Goal: Navigation & Orientation: Understand site structure

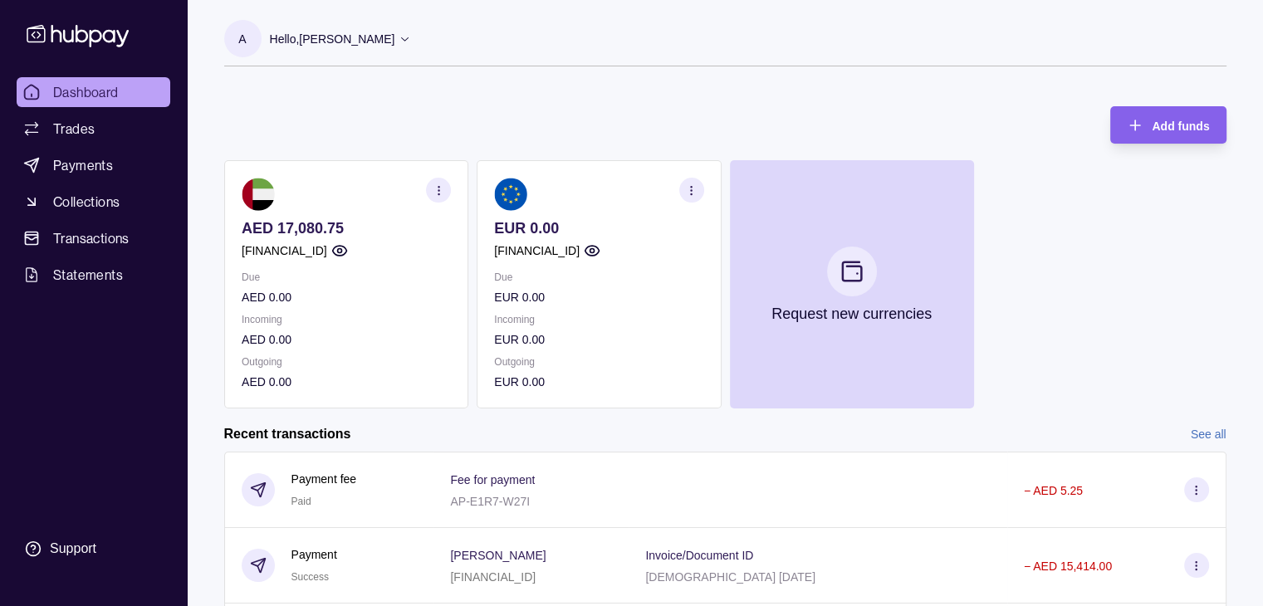
click at [401, 32] on icon at bounding box center [405, 38] width 12 height 12
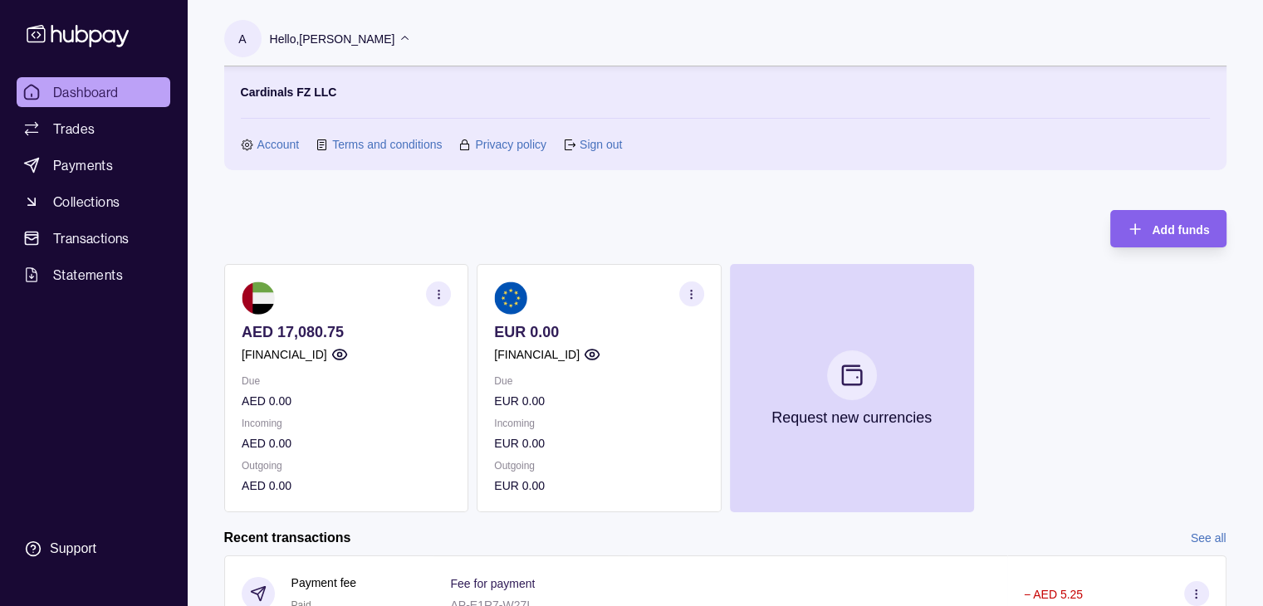
click at [401, 32] on icon at bounding box center [405, 38] width 12 height 12
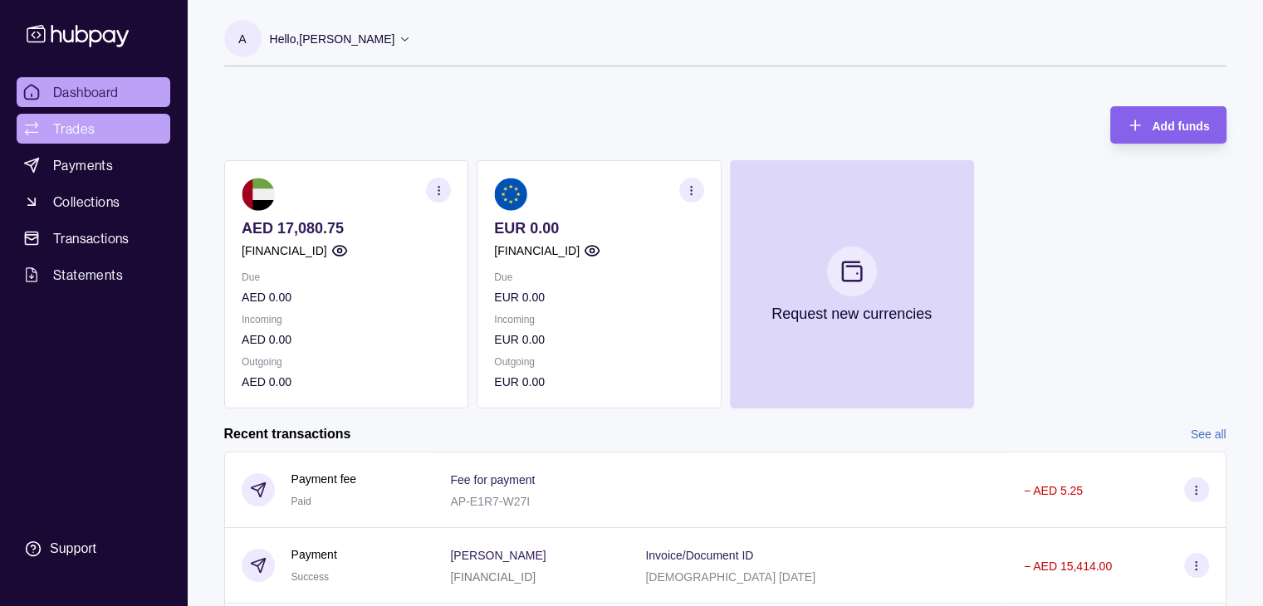
click at [133, 124] on link "Trades" at bounding box center [94, 129] width 154 height 30
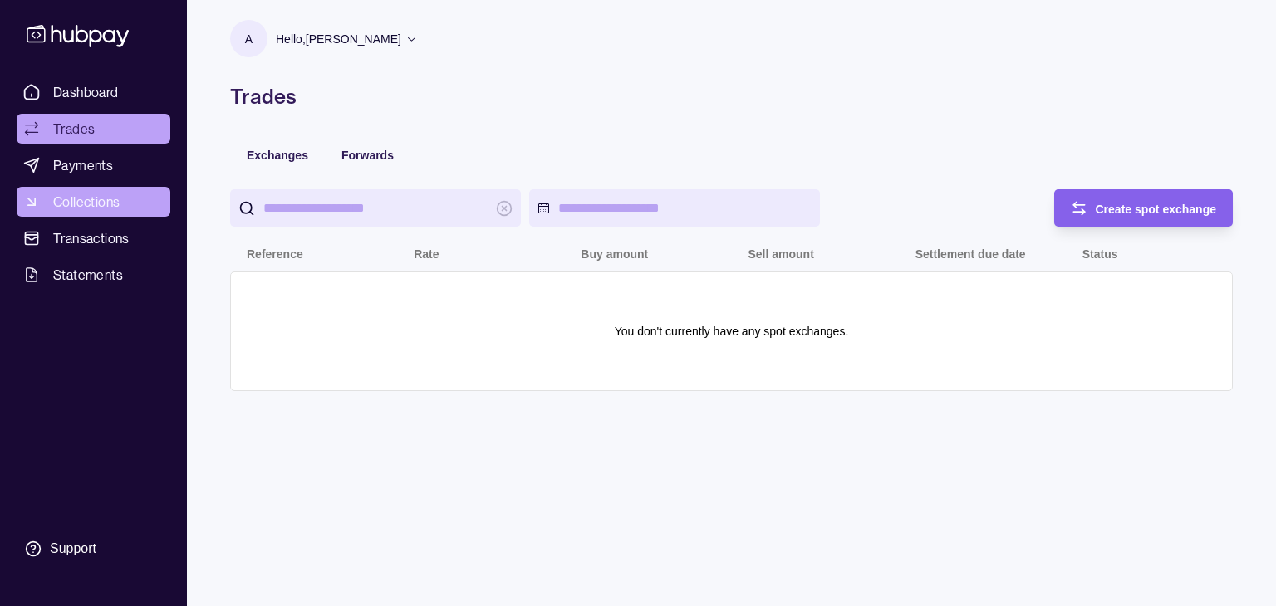
click at [76, 189] on link "Collections" at bounding box center [94, 202] width 154 height 30
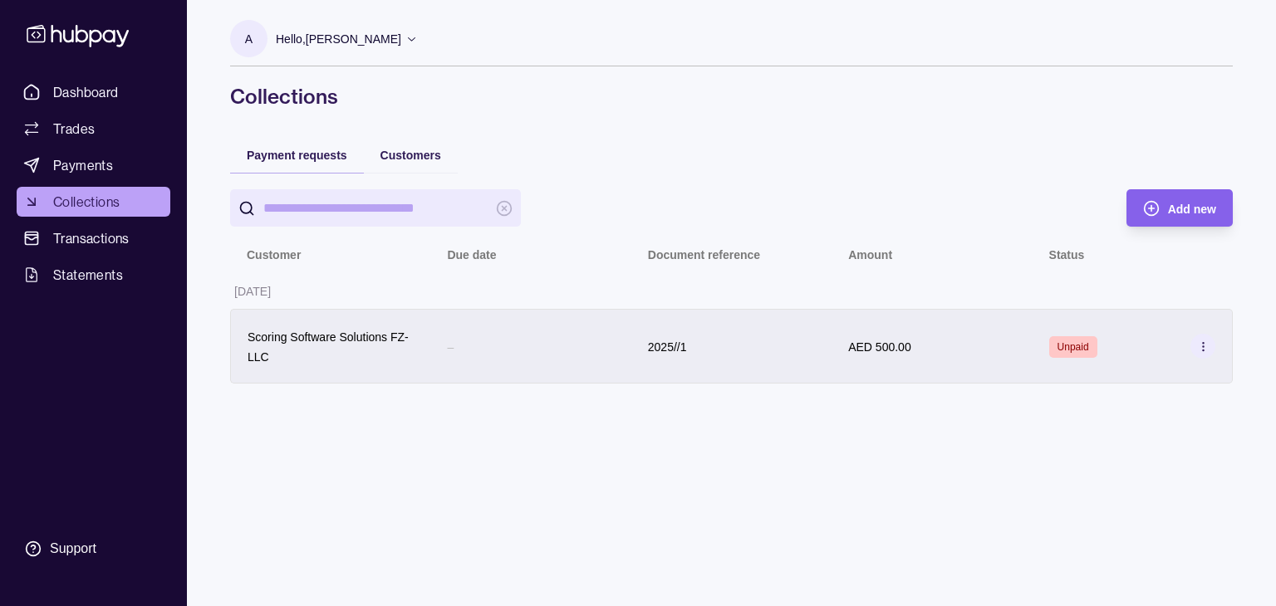
click at [1195, 343] on section at bounding box center [1202, 346] width 25 height 25
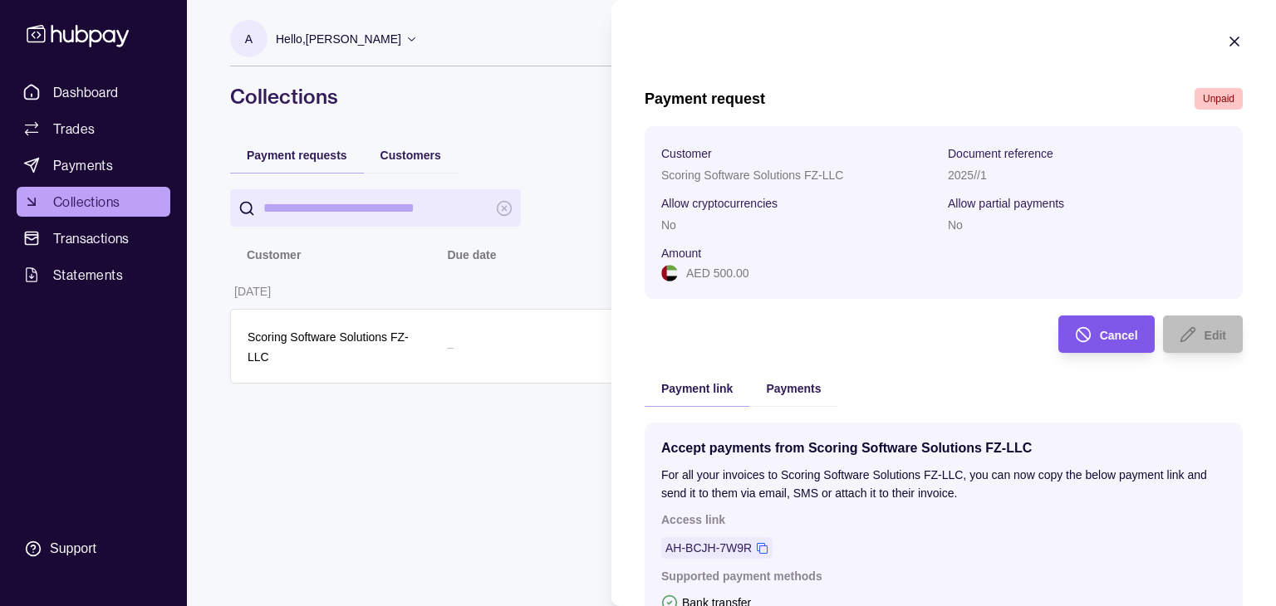
click at [1104, 351] on div "Cancel" at bounding box center [1094, 334] width 88 height 37
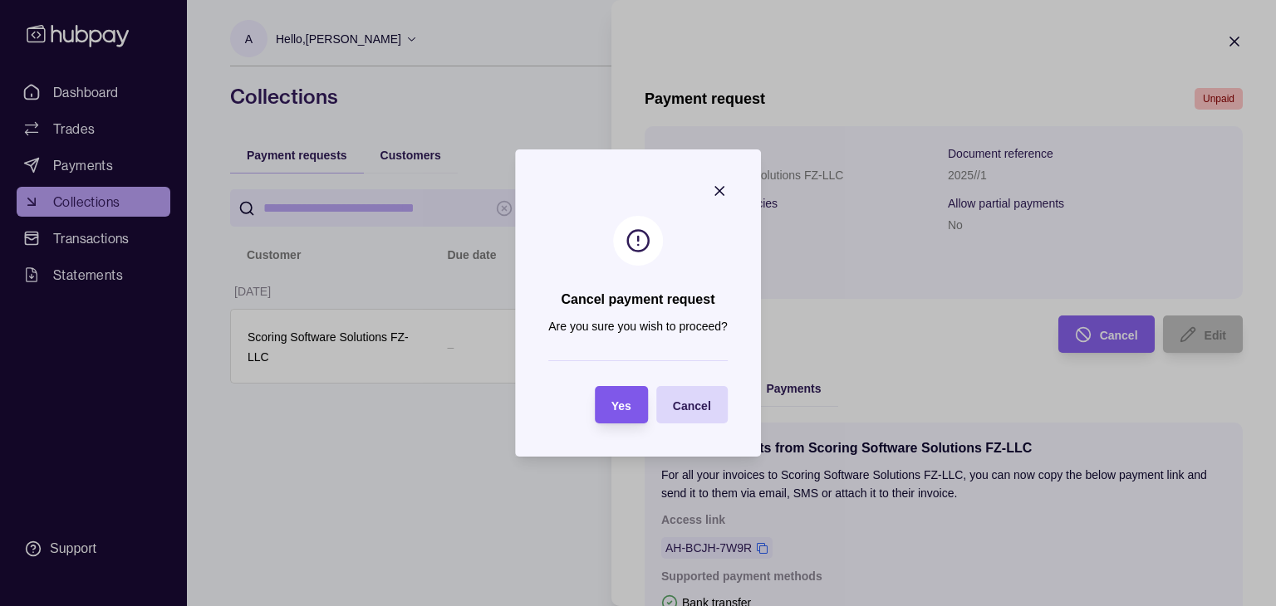
click at [617, 405] on span "Yes" at bounding box center [621, 406] width 20 height 13
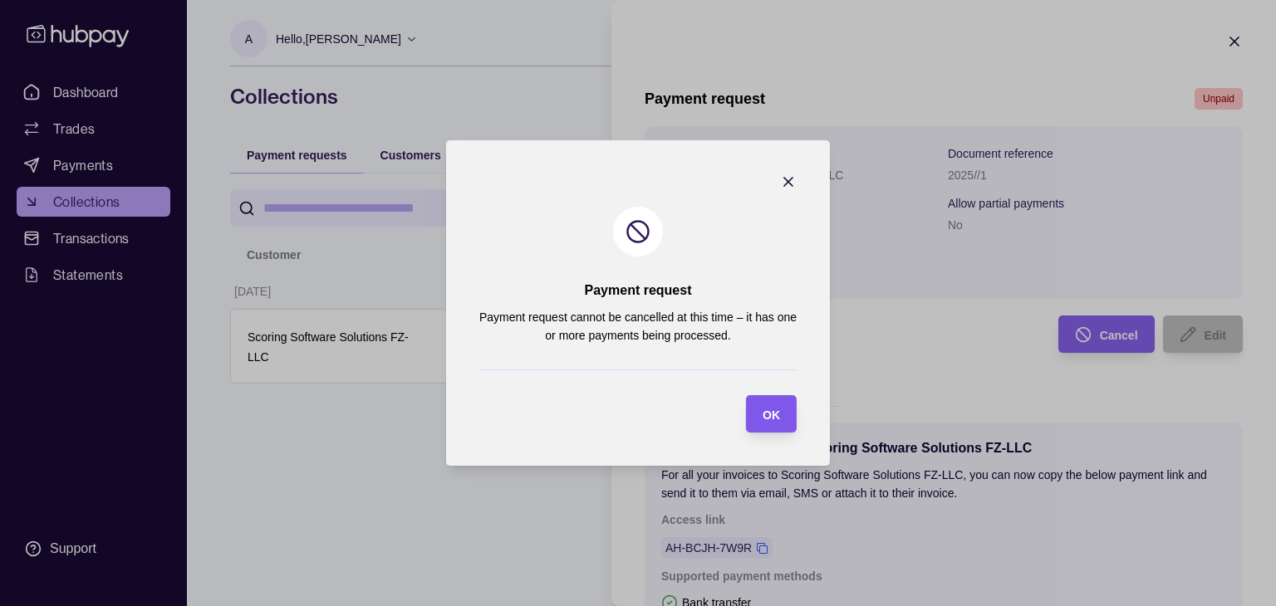
click at [751, 410] on div "button" at bounding box center [745, 413] width 13 height 13
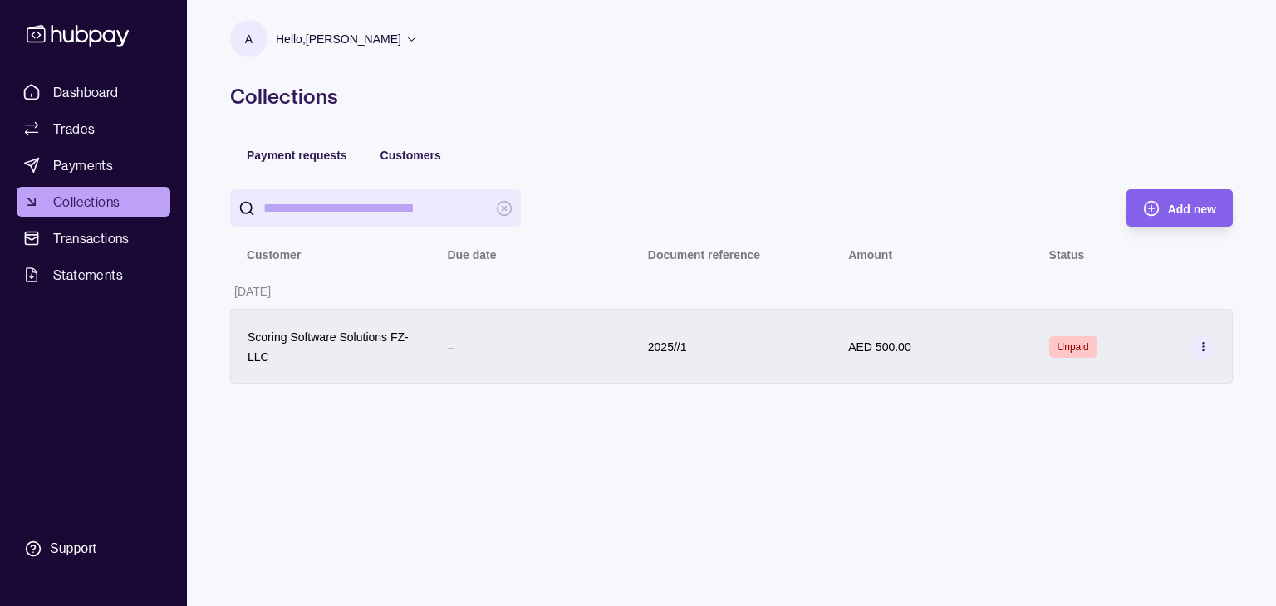
click at [1203, 343] on circle at bounding box center [1202, 342] width 1 height 1
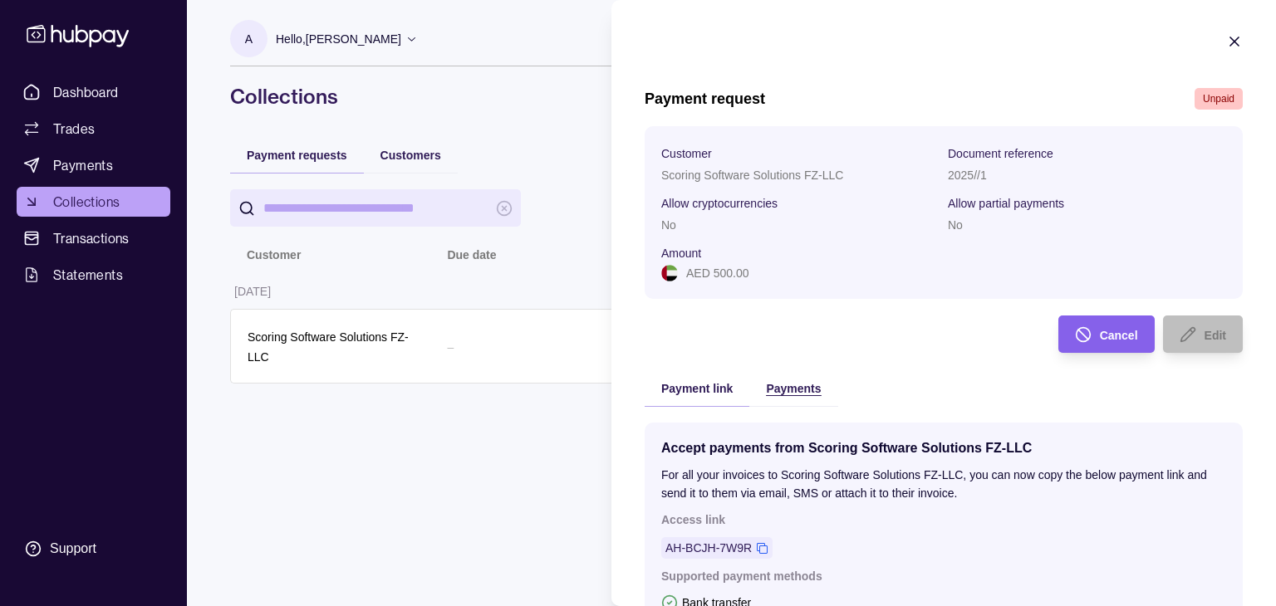
click at [782, 395] on span "Payments" at bounding box center [793, 388] width 55 height 13
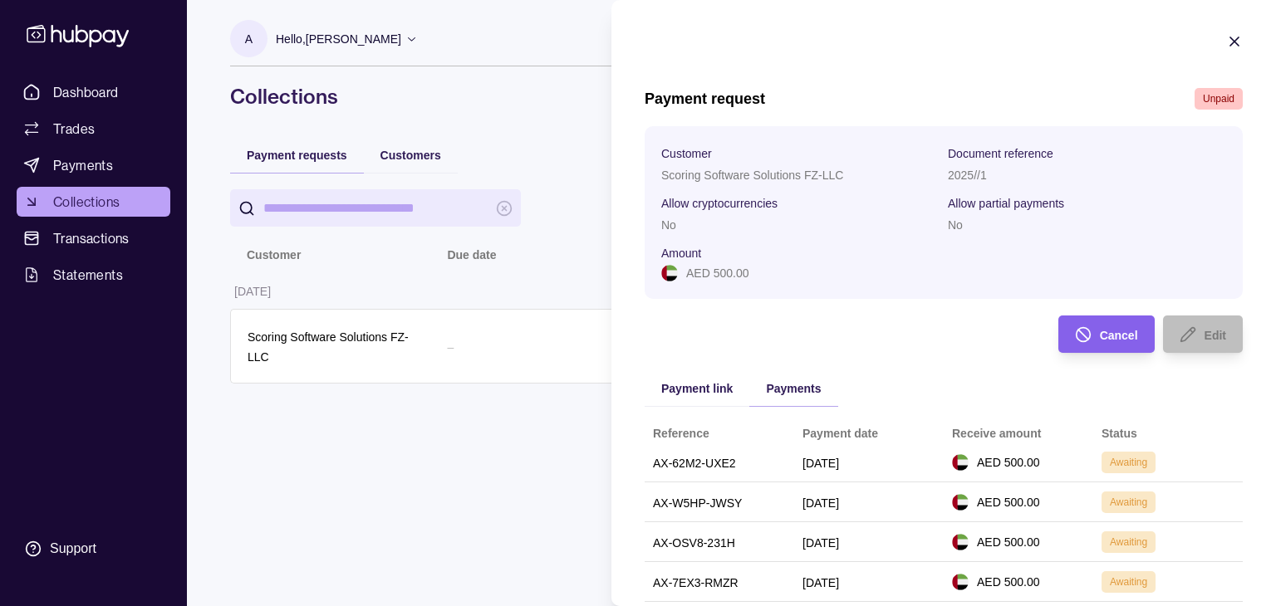
scroll to position [84, 0]
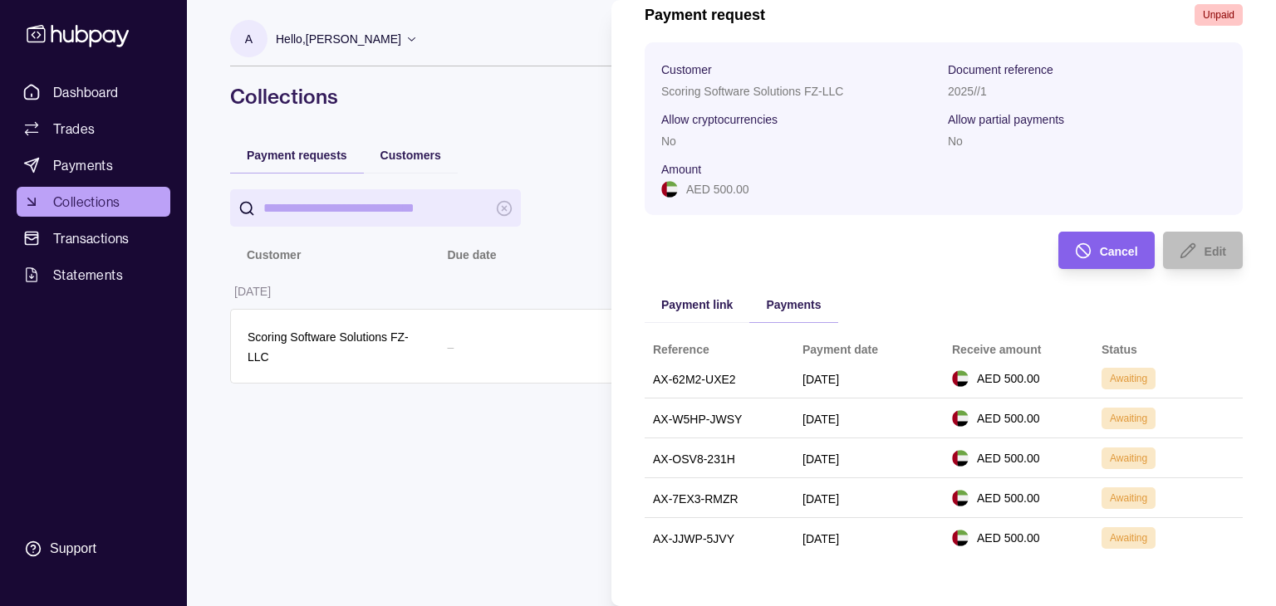
drag, startPoint x: 1144, startPoint y: 377, endPoint x: 688, endPoint y: 400, distance: 456.6
click at [654, 393] on html "Dashboard Trades Payments Collections Transactions Statements Support A Hello, …" at bounding box center [638, 303] width 1276 height 606
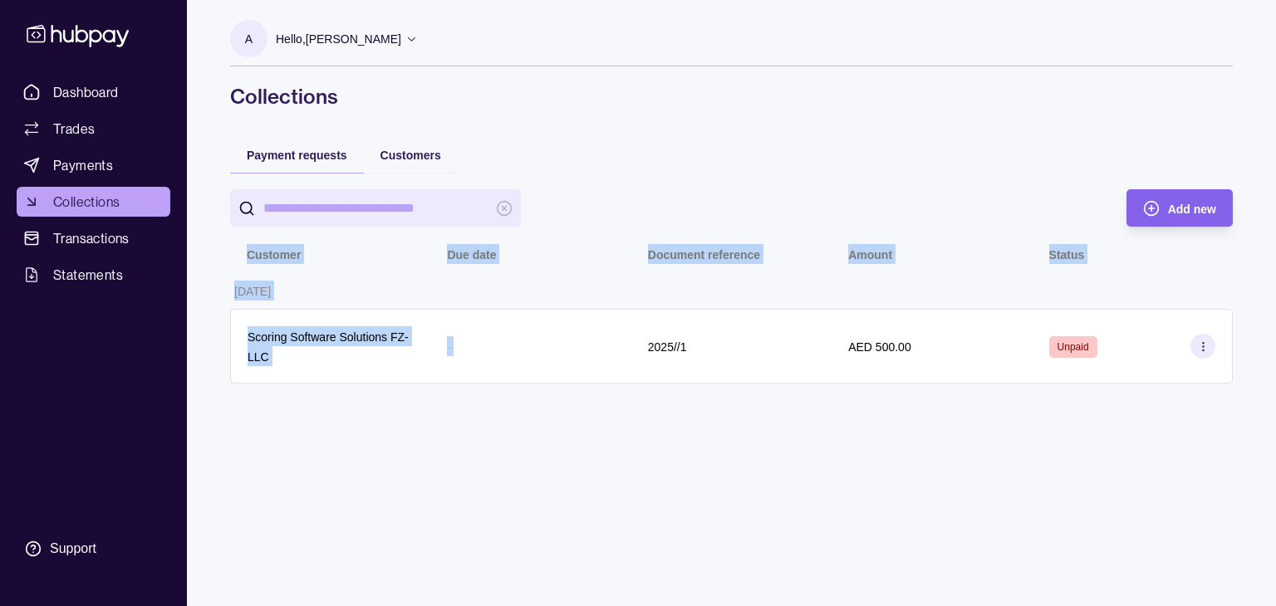
click at [692, 400] on div "Add new Customer Due date Document reference Amount Status [DATE] Scoring Softw…" at bounding box center [731, 287] width 1003 height 228
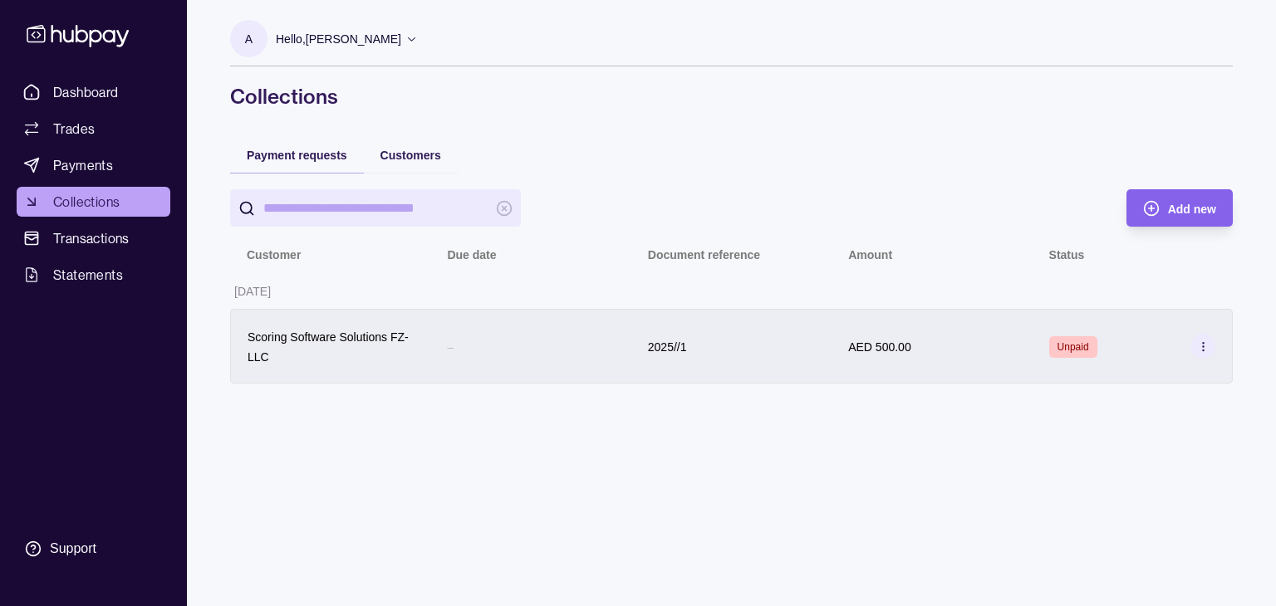
click at [818, 346] on div "2025//1" at bounding box center [731, 346] width 200 height 75
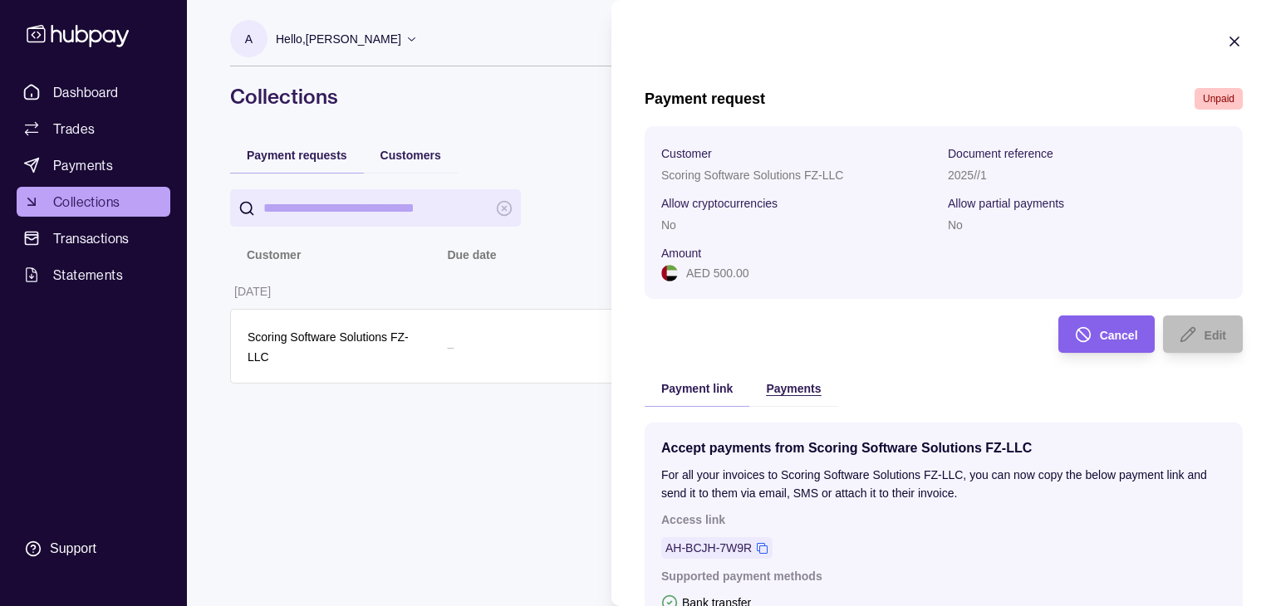
click at [753, 386] on div "button" at bounding box center [750, 388] width 14 height 14
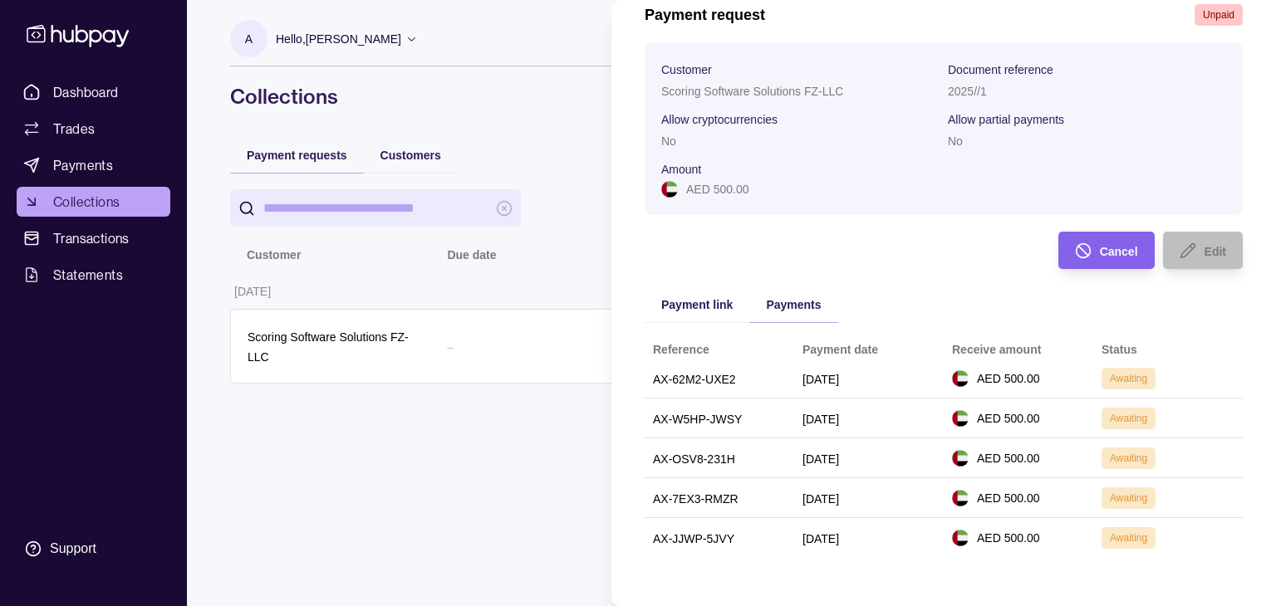
click at [755, 468] on div "AX-OSV8-231H" at bounding box center [719, 459] width 133 height 20
drag, startPoint x: 1150, startPoint y: 451, endPoint x: 1138, endPoint y: 499, distance: 49.6
click at [1150, 465] on div "Awaiting" at bounding box center [1167, 458] width 133 height 22
drag, startPoint x: 849, startPoint y: 502, endPoint x: 745, endPoint y: 514, distance: 104.6
click at [744, 522] on td "AX-JJWP-5JVY" at bounding box center [720, 538] width 150 height 40
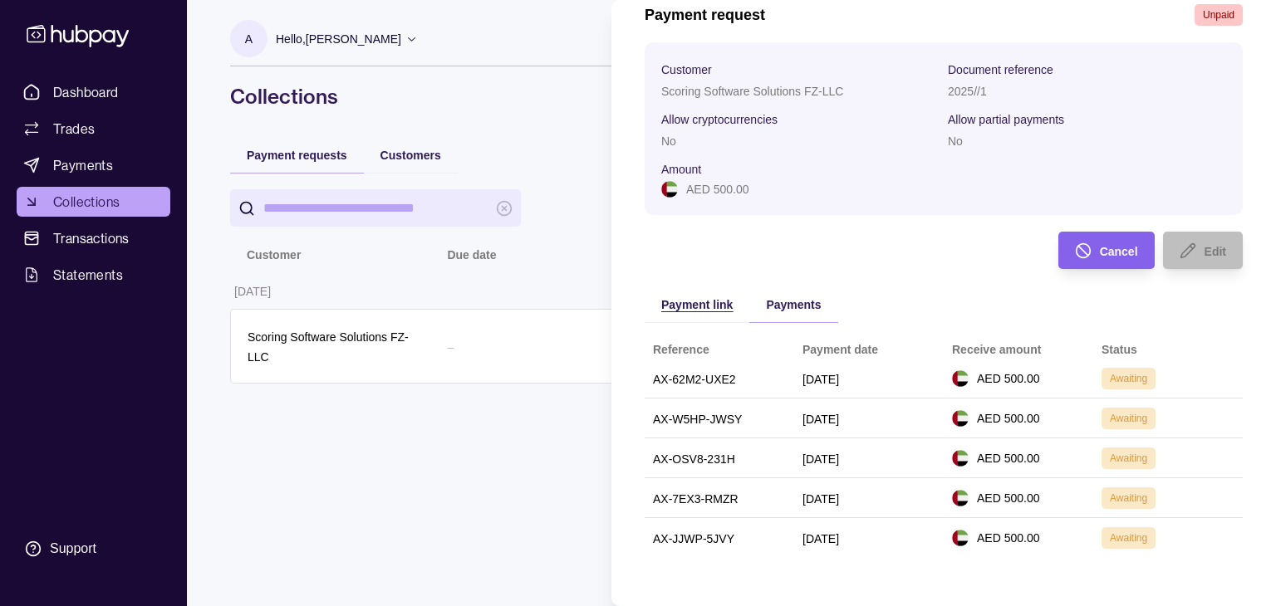
click at [710, 304] on span "Payment link" at bounding box center [696, 304] width 71 height 13
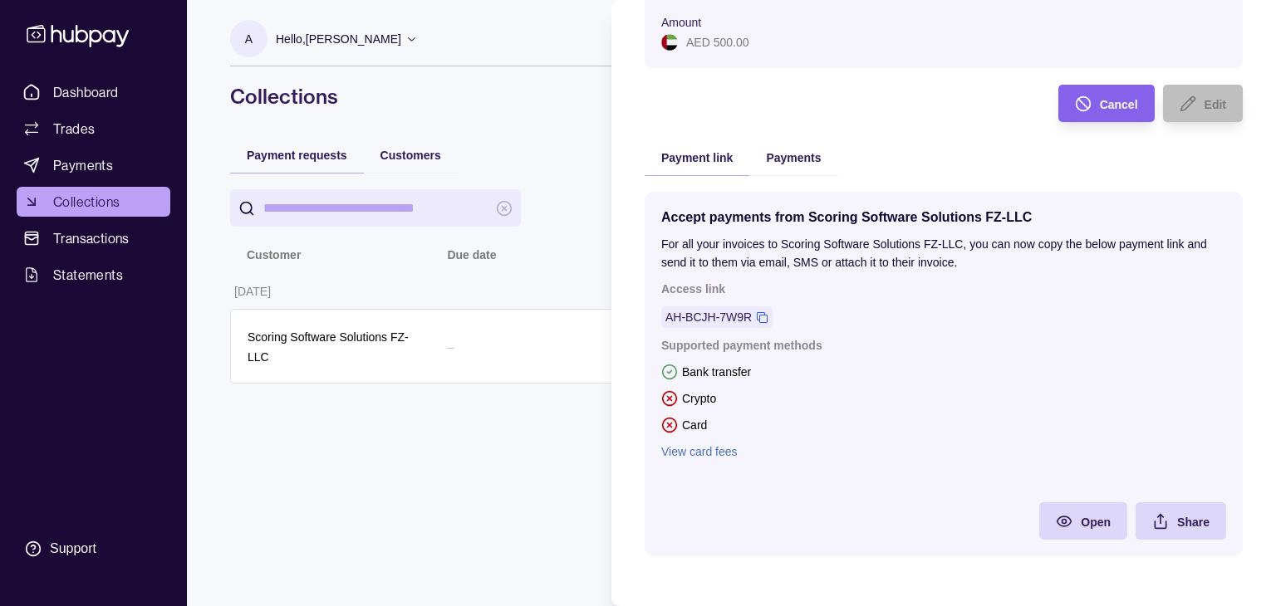
scroll to position [0, 0]
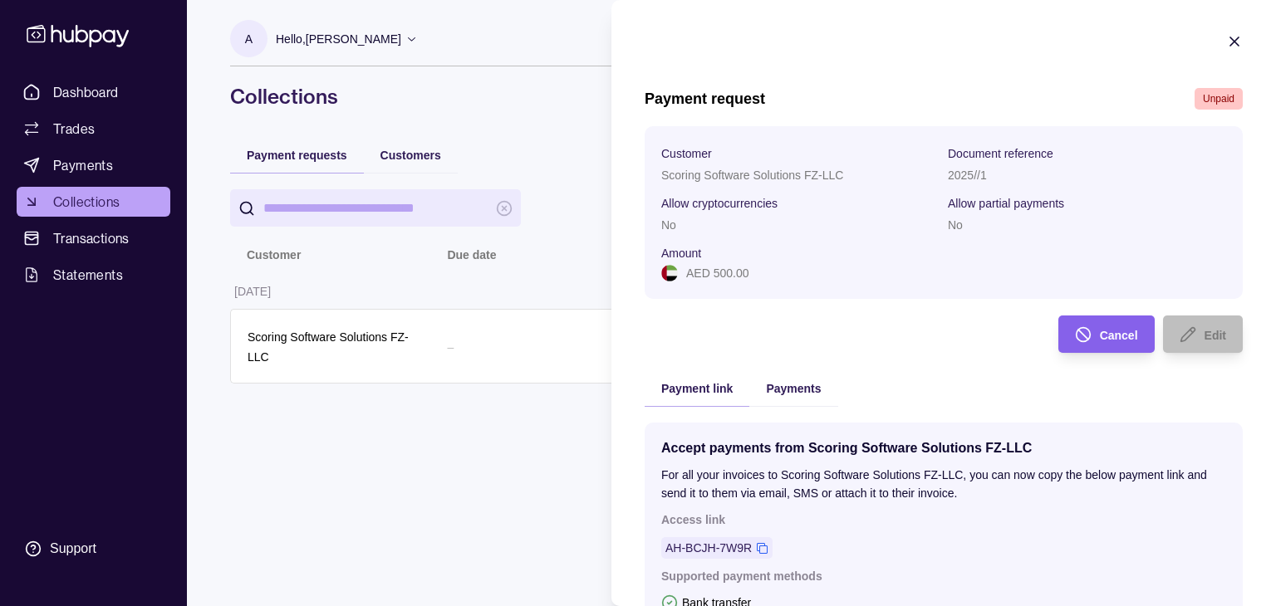
click at [1219, 32] on section "Payment request Unpaid Customer Scoring Software Solutions FZ-LLC Document refe…" at bounding box center [943, 418] width 665 height 837
click at [1223, 31] on section "Payment request Unpaid Customer Scoring Software Solutions FZ-LLC Document refe…" at bounding box center [943, 418] width 665 height 837
click at [1226, 42] on icon "button" at bounding box center [1234, 41] width 17 height 17
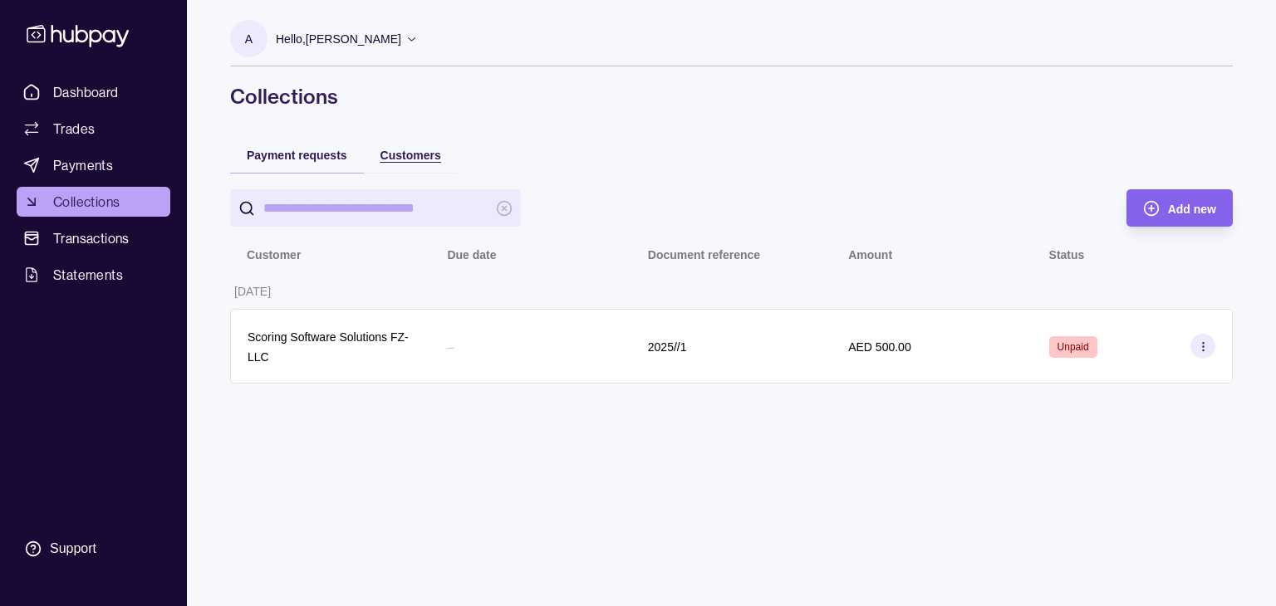
click at [406, 159] on span "Customers" at bounding box center [410, 155] width 61 height 13
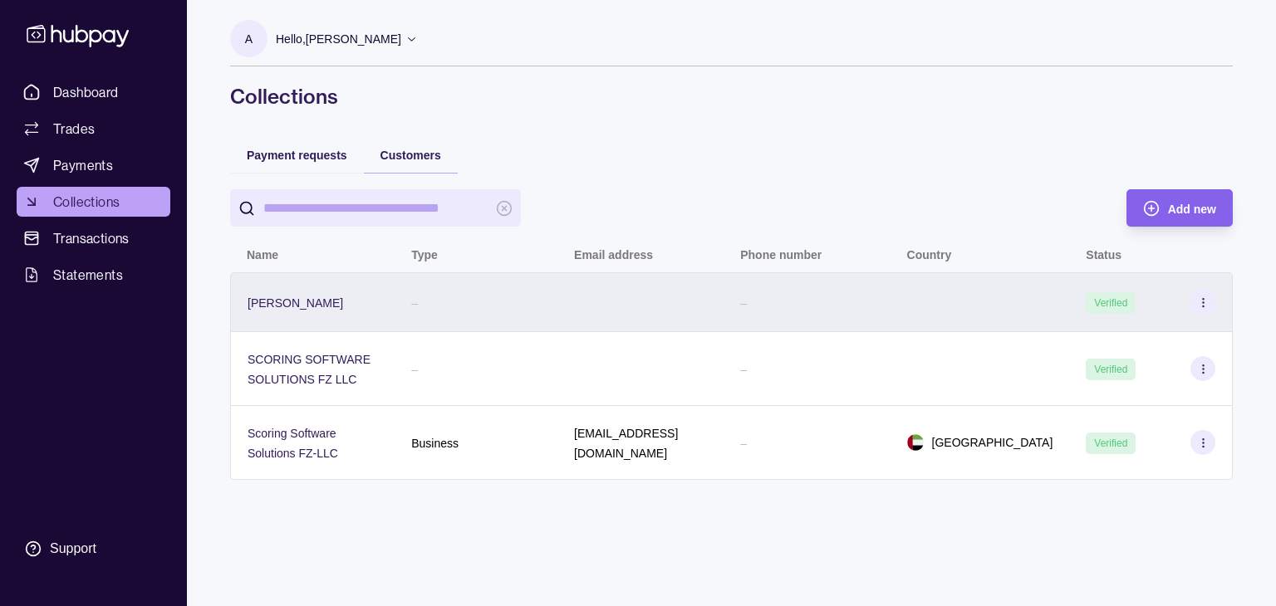
click at [1199, 299] on icon at bounding box center [1203, 303] width 12 height 12
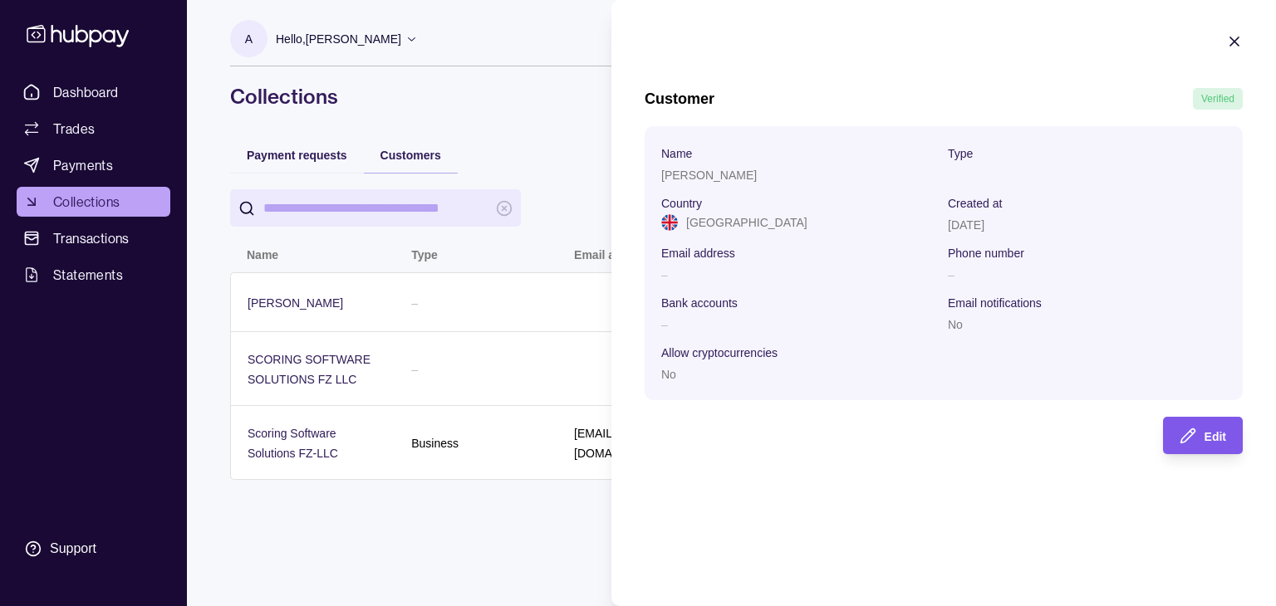
click at [1205, 451] on div "Edit" at bounding box center [1190, 435] width 71 height 37
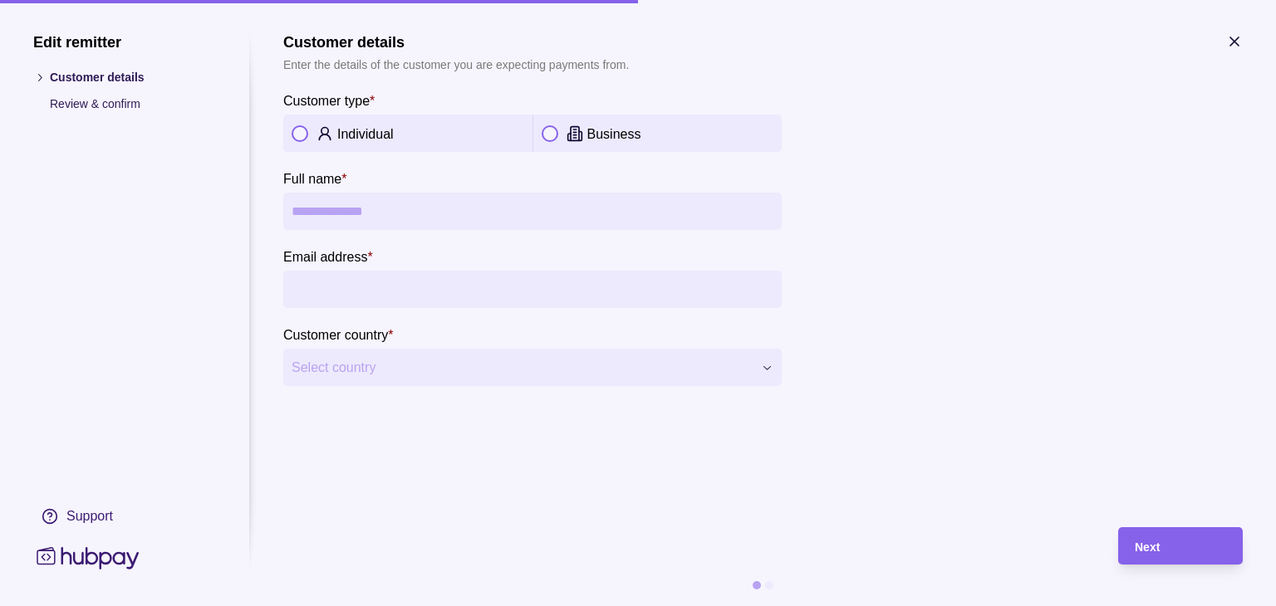
click at [327, 131] on circle at bounding box center [324, 130] width 7 height 7
click at [365, 287] on input "Email address *" at bounding box center [533, 289] width 482 height 37
click at [1224, 42] on section "**********" at bounding box center [762, 209] width 959 height 353
click at [1230, 45] on icon "button" at bounding box center [1234, 41] width 17 height 17
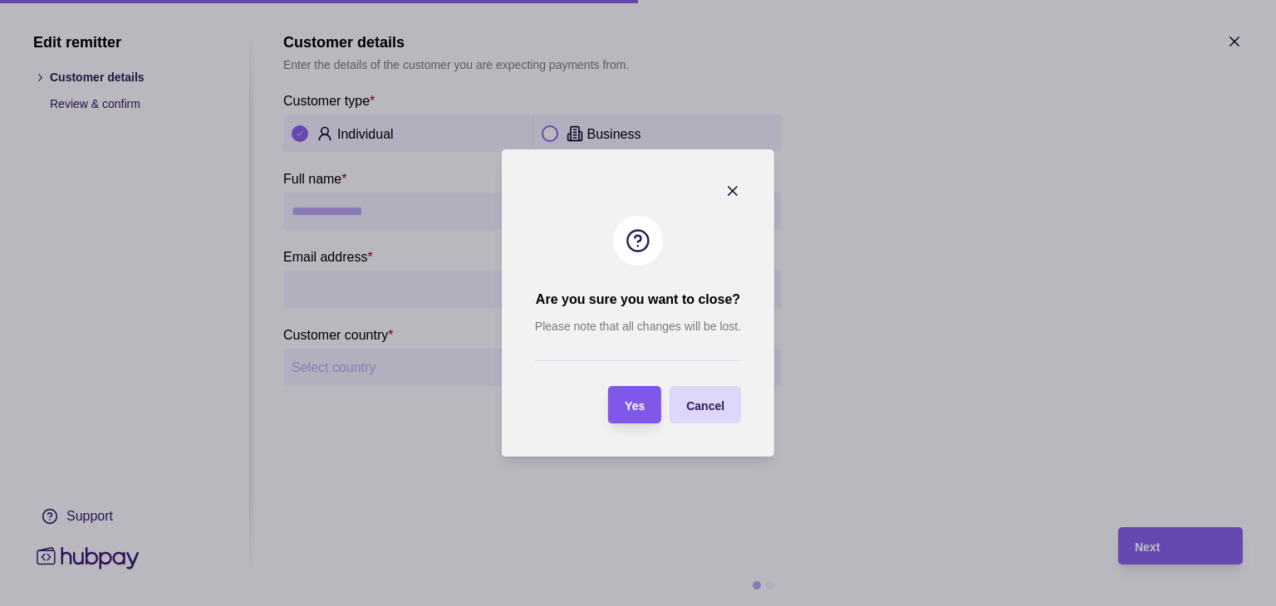
click at [625, 414] on div "Yes" at bounding box center [635, 405] width 20 height 20
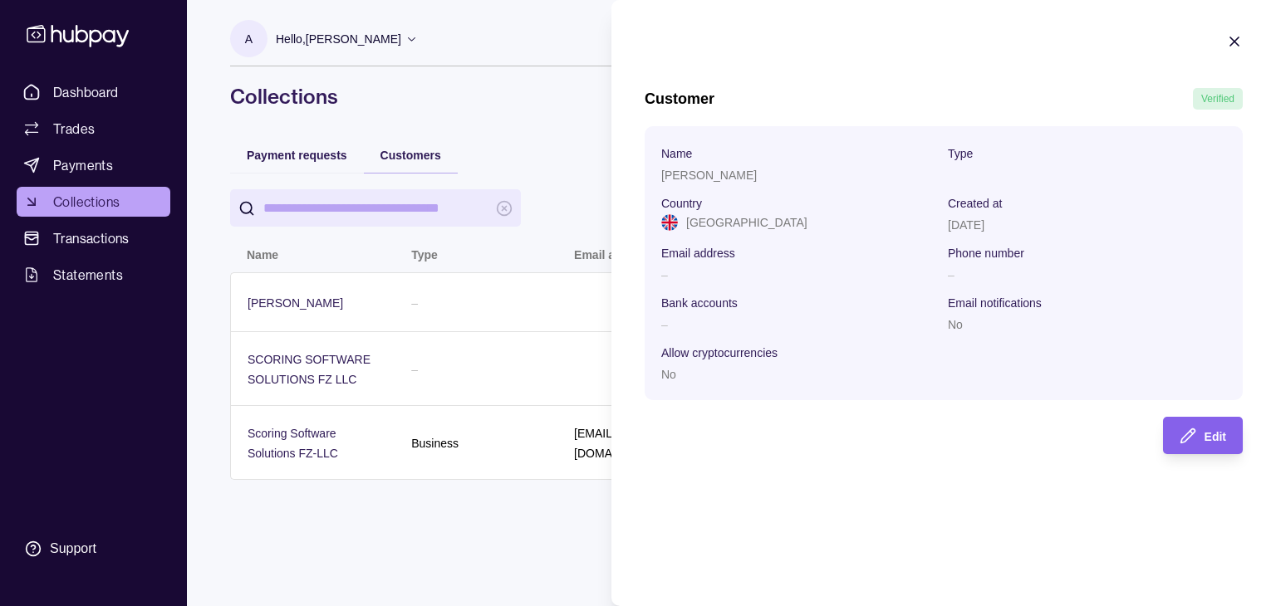
drag, startPoint x: 1253, startPoint y: 36, endPoint x: 1239, endPoint y: 36, distance: 13.3
click at [1249, 36] on section "Customer Verified Name [PERSON_NAME] Type Country [GEOGRAPHIC_DATA] Created at …" at bounding box center [943, 244] width 665 height 488
click at [1236, 37] on icon "button" at bounding box center [1234, 41] width 17 height 17
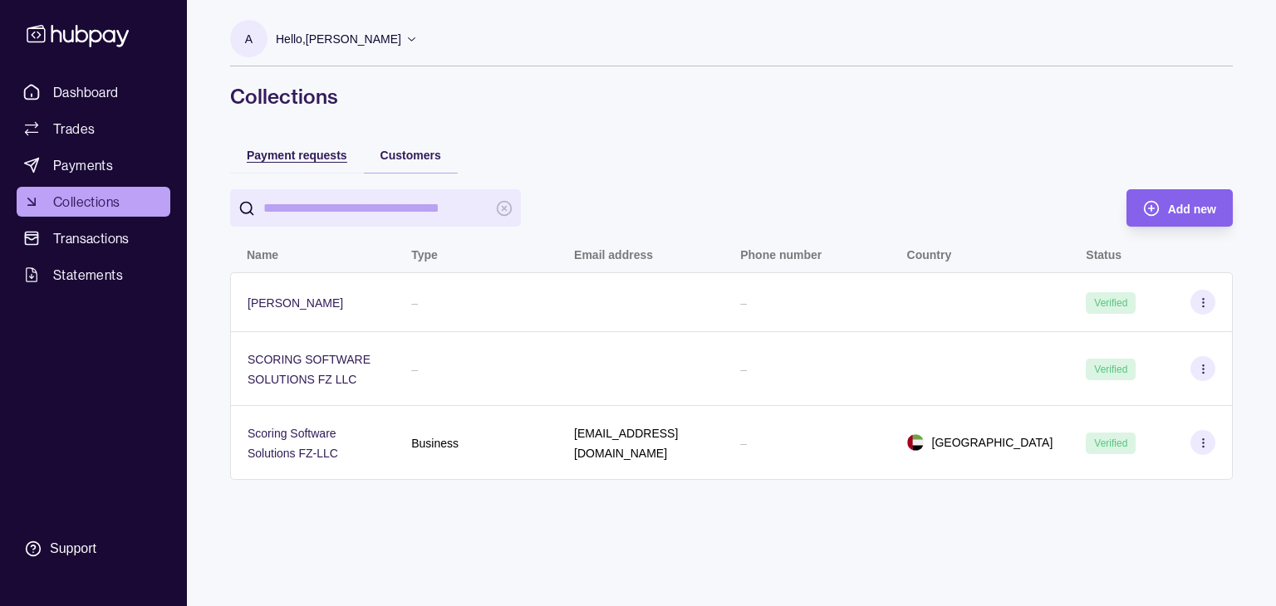
click at [307, 149] on span "Payment requests" at bounding box center [297, 155] width 101 height 13
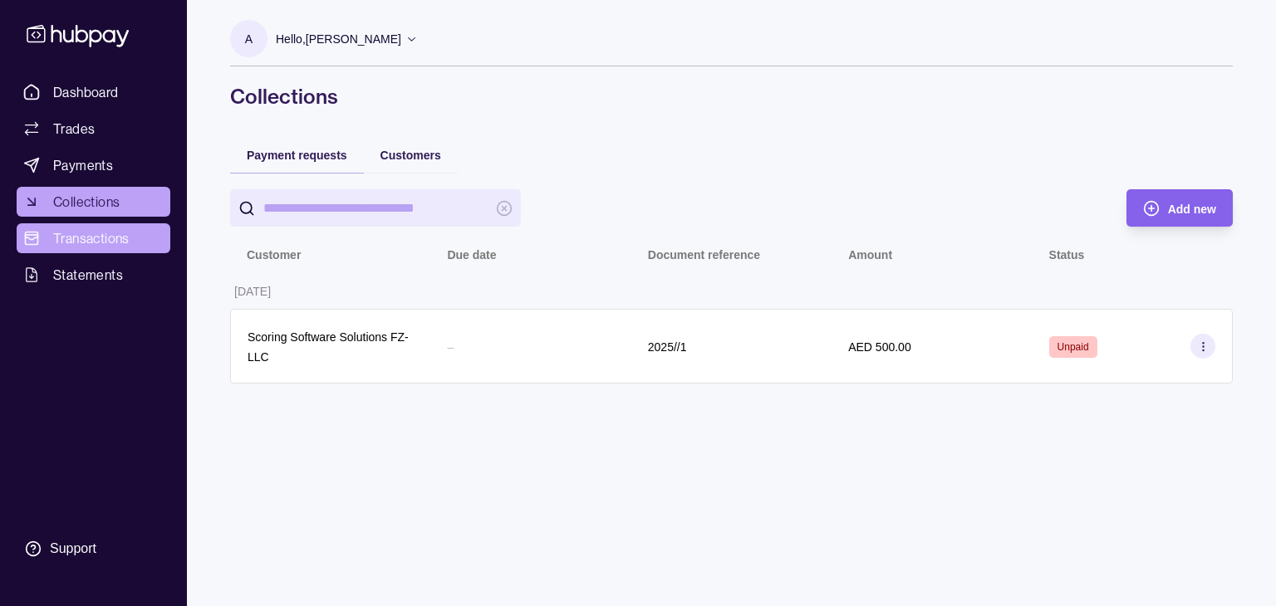
click at [84, 233] on span "Transactions" at bounding box center [91, 238] width 76 height 20
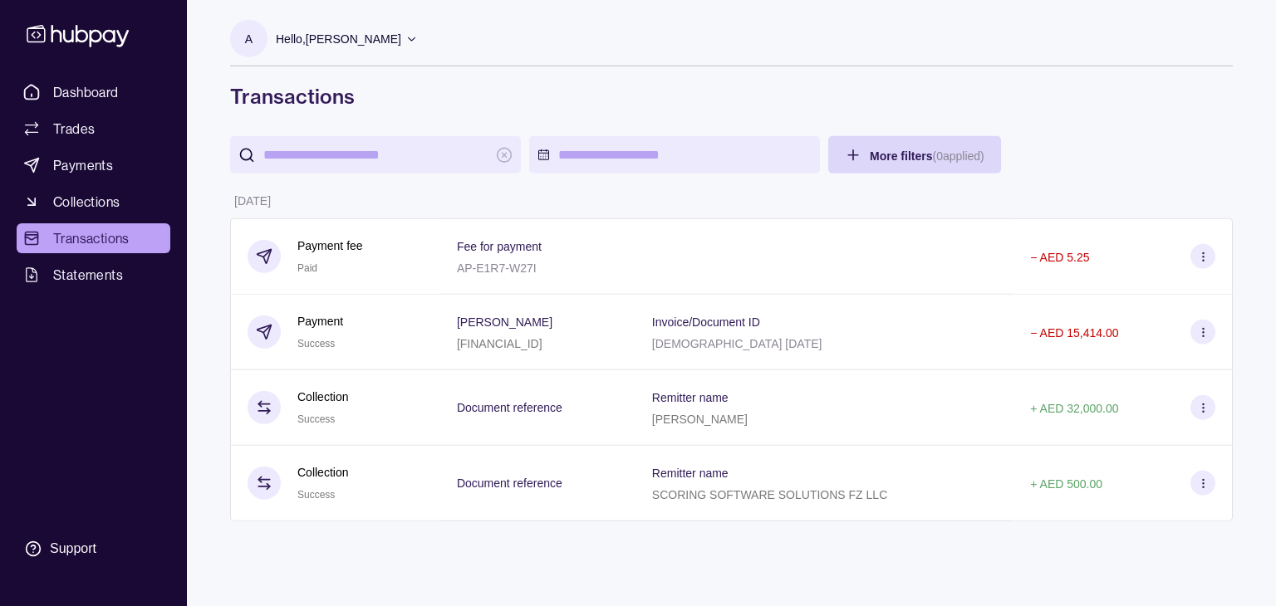
click at [64, 161] on span "Payments" at bounding box center [83, 165] width 60 height 20
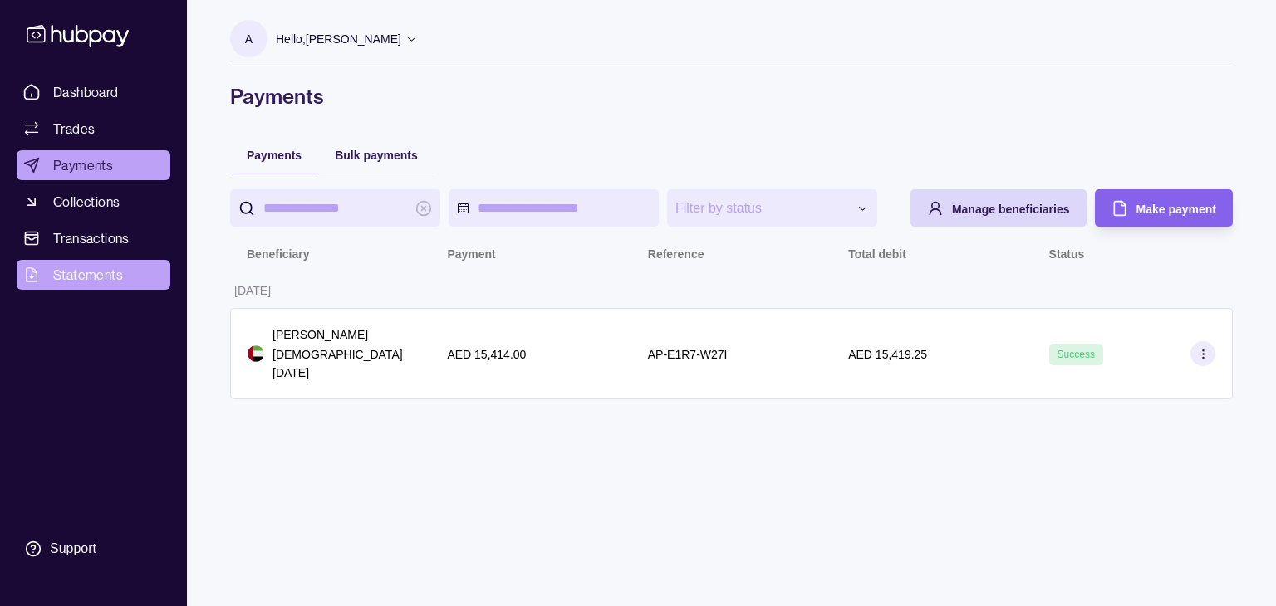
click at [96, 280] on span "Statements" at bounding box center [88, 275] width 70 height 20
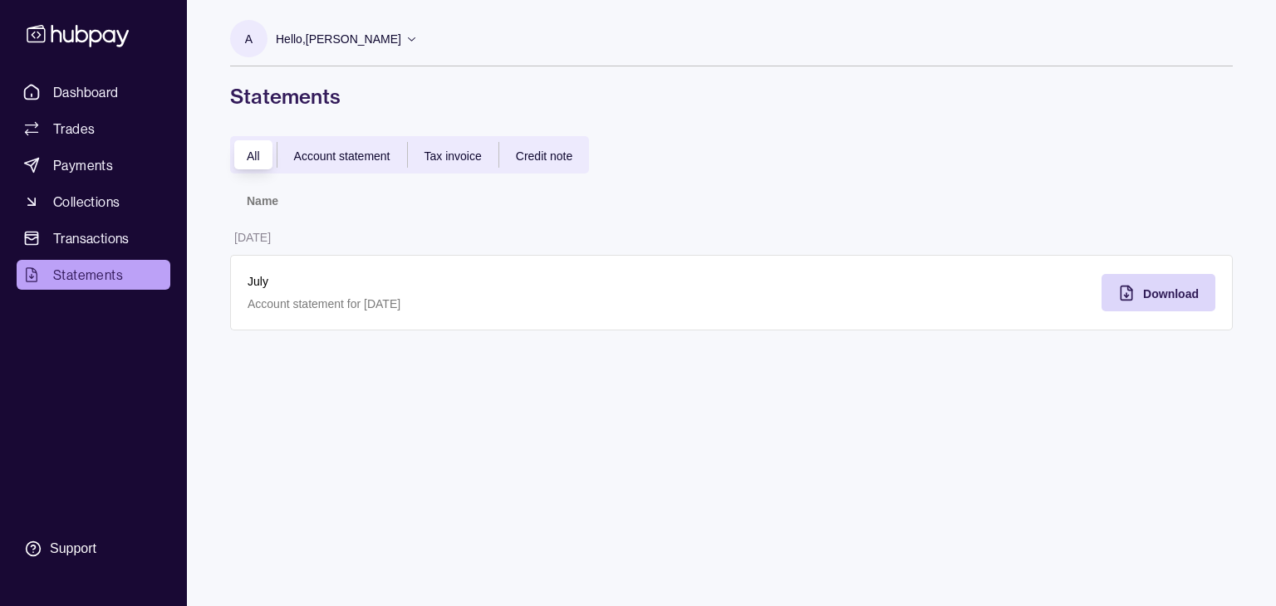
click at [446, 158] on span "Tax invoice" at bounding box center [452, 156] width 57 height 13
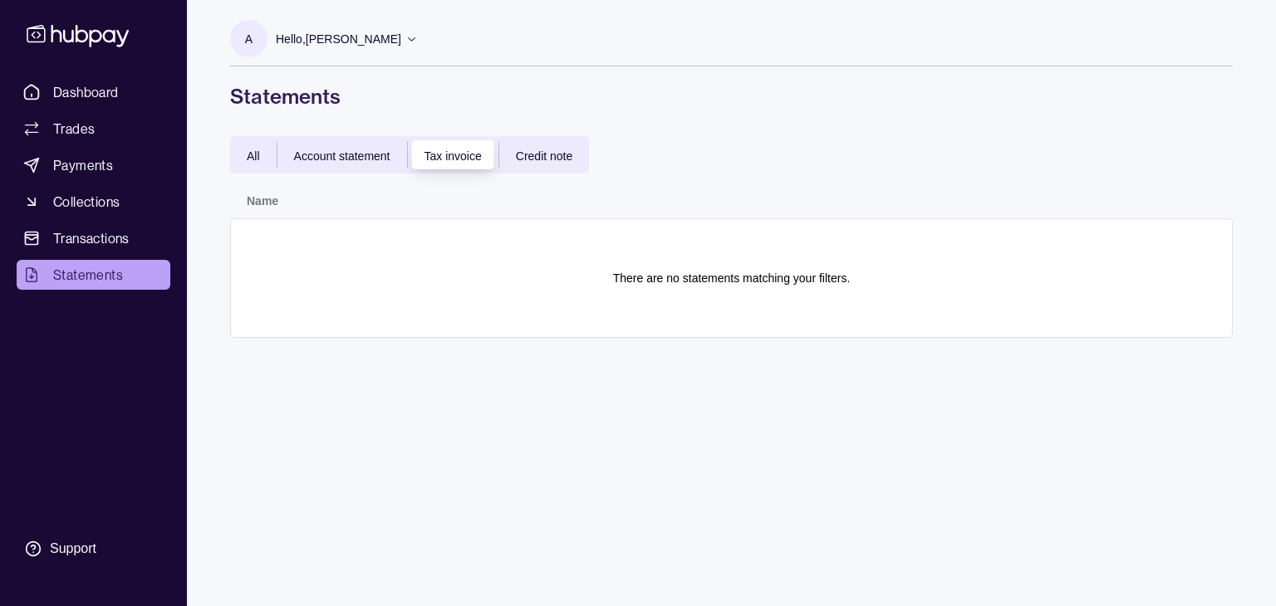
click at [526, 150] on span "Credit note" at bounding box center [544, 156] width 56 height 13
click at [356, 158] on span "Account statement" at bounding box center [342, 156] width 96 height 13
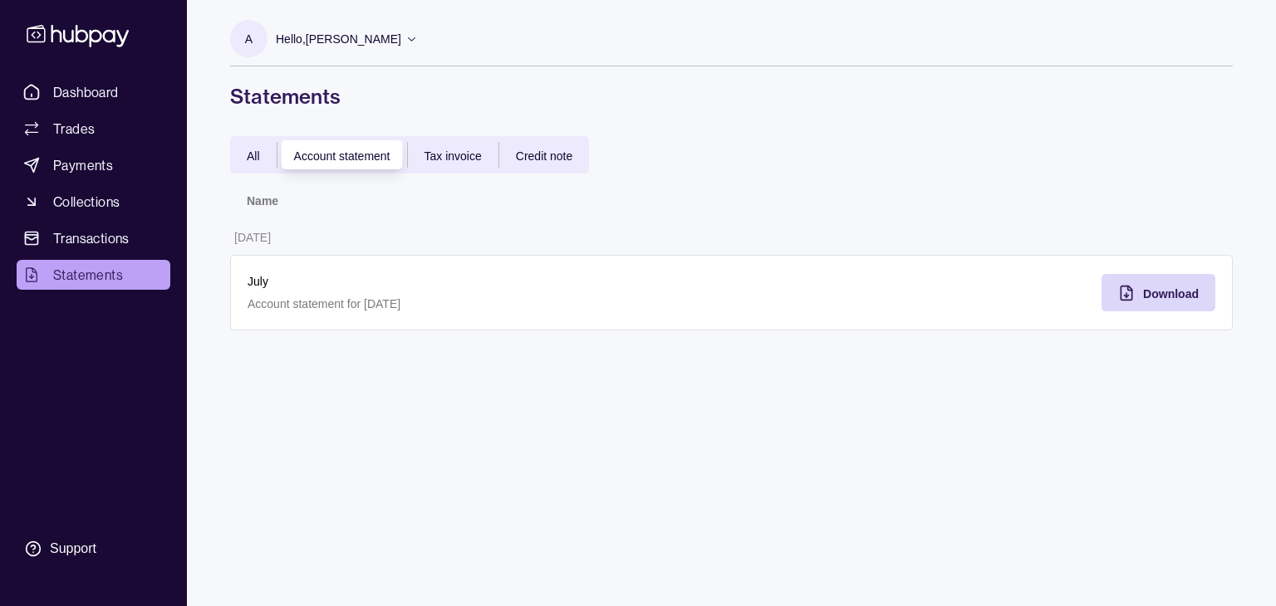
click at [261, 147] on div "All" at bounding box center [253, 155] width 47 height 20
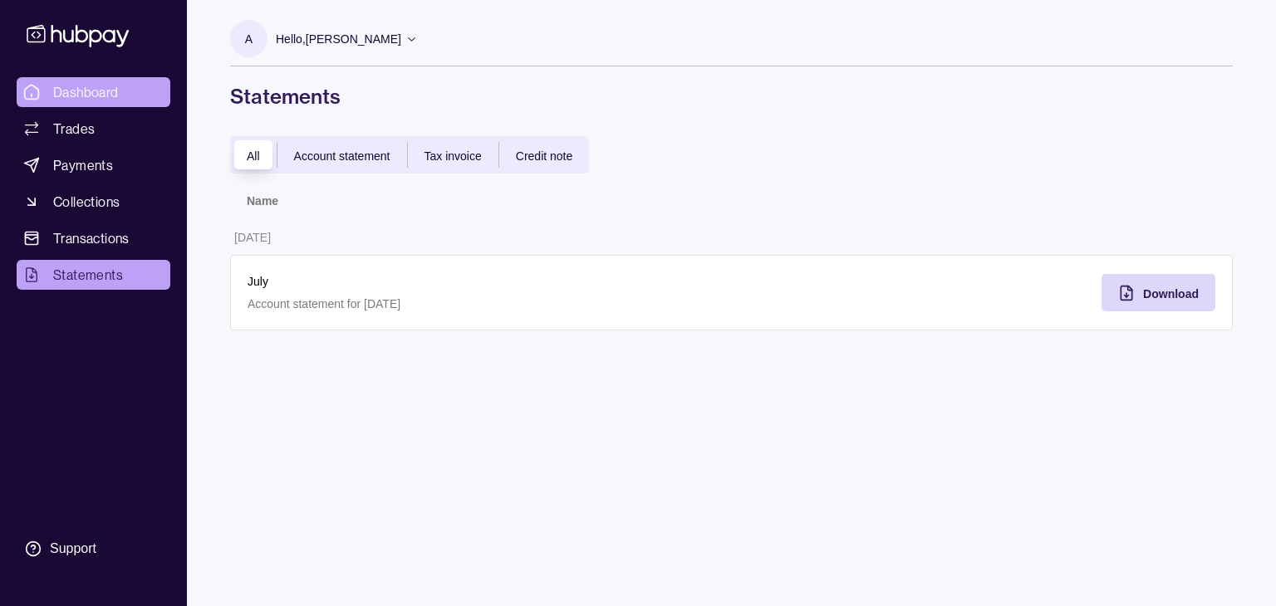
click at [86, 87] on span "Dashboard" at bounding box center [86, 92] width 66 height 20
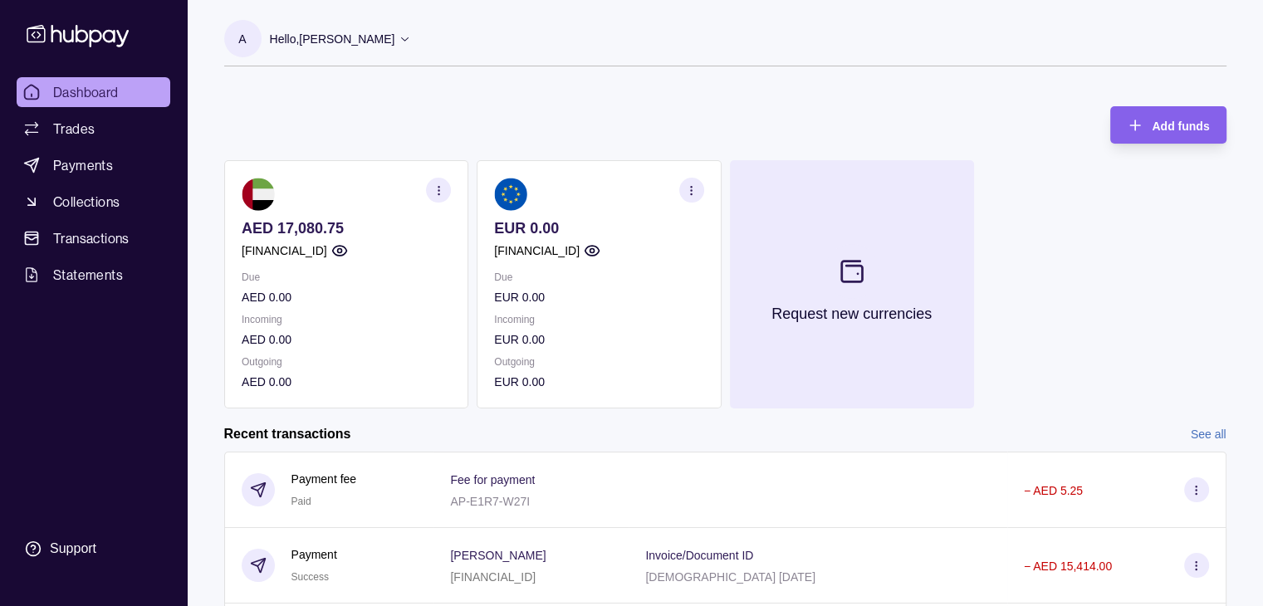
click at [879, 320] on p "Request new currencies" at bounding box center [852, 314] width 160 height 18
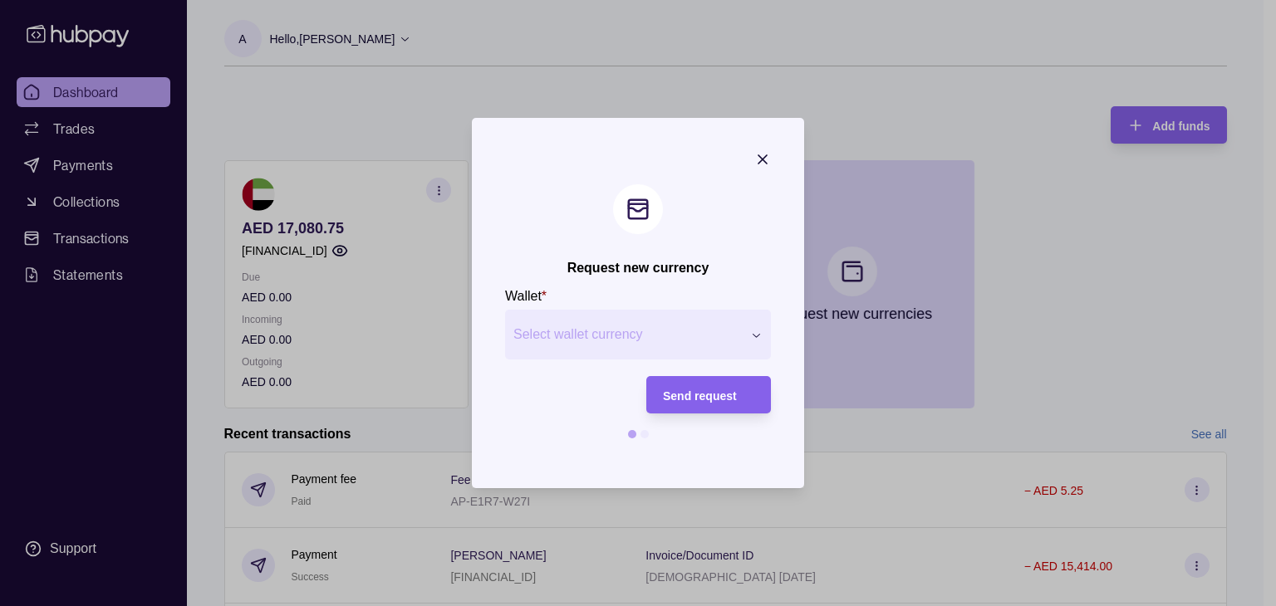
click at [706, 326] on span "Select wallet currency" at bounding box center [627, 335] width 228 height 20
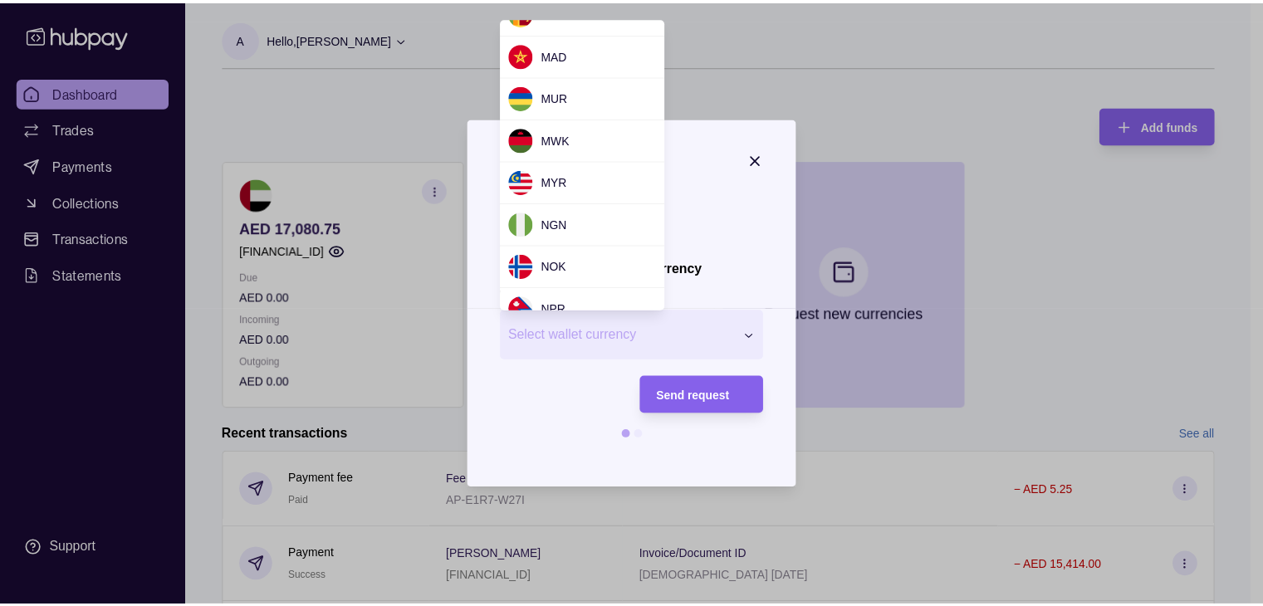
scroll to position [1384, 0]
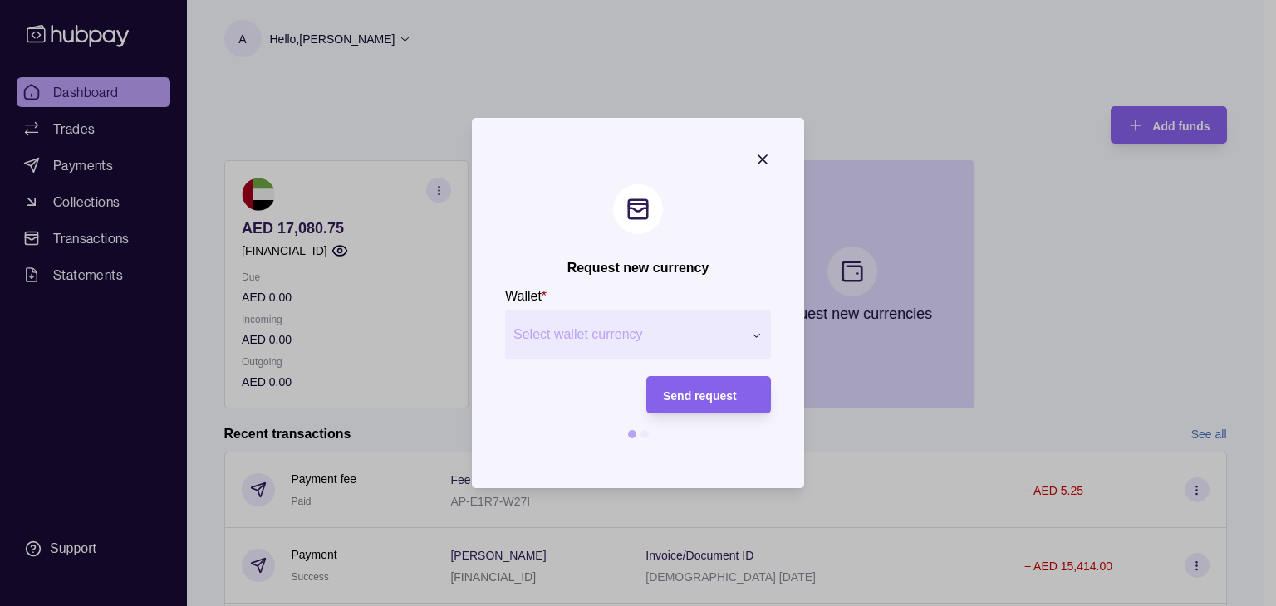
click at [764, 154] on section "Request new currency Wallet * Select wallet currency *** *** *** *** *** *** **…" at bounding box center [638, 303] width 332 height 370
click at [756, 157] on icon "button" at bounding box center [762, 159] width 17 height 17
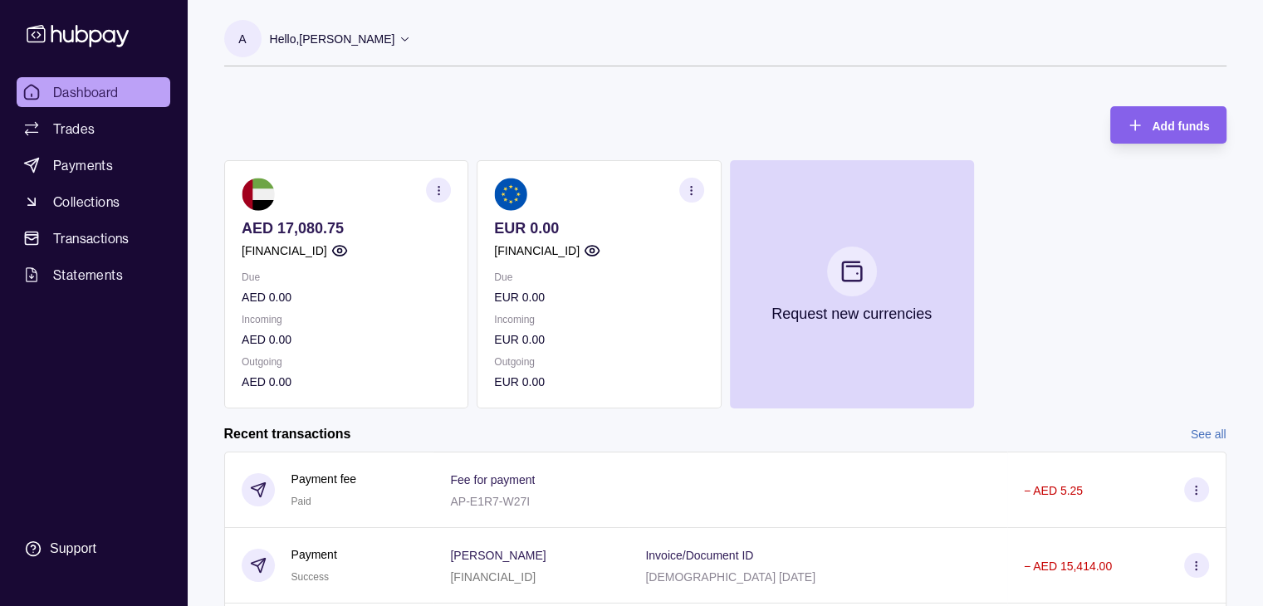
click at [439, 188] on icon "button" at bounding box center [438, 190] width 12 height 12
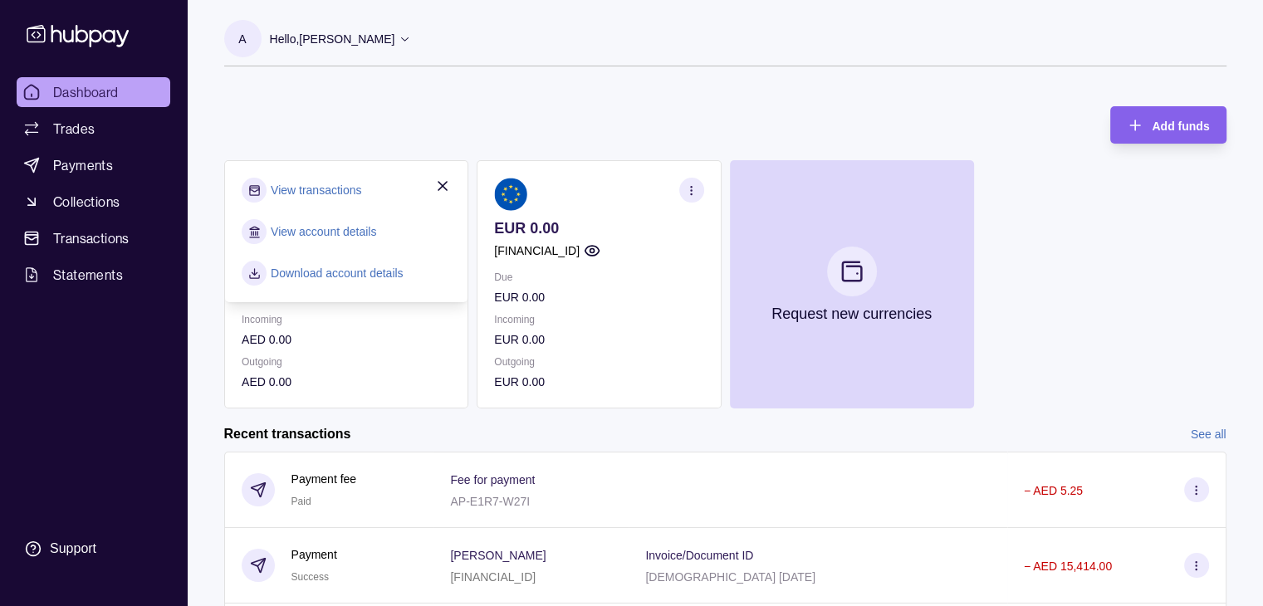
click at [357, 230] on link "View account details" at bounding box center [323, 232] width 105 height 18
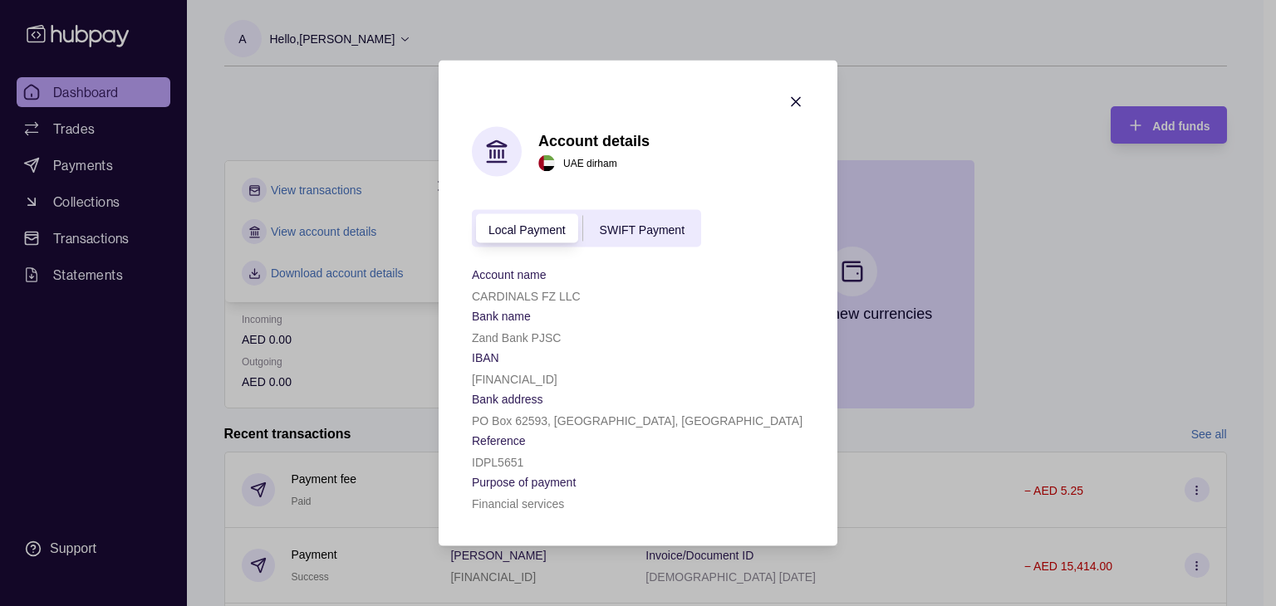
click at [639, 223] on span "SWIFT Payment" at bounding box center [642, 229] width 85 height 13
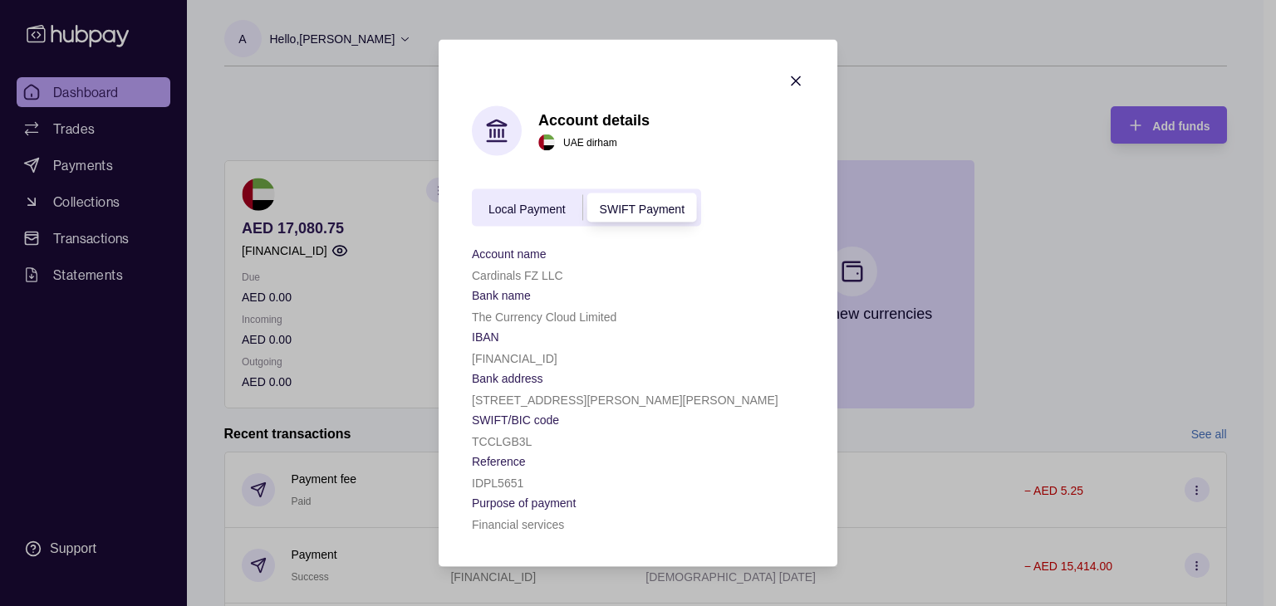
click at [499, 213] on div "Local Payment" at bounding box center [527, 208] width 110 height 20
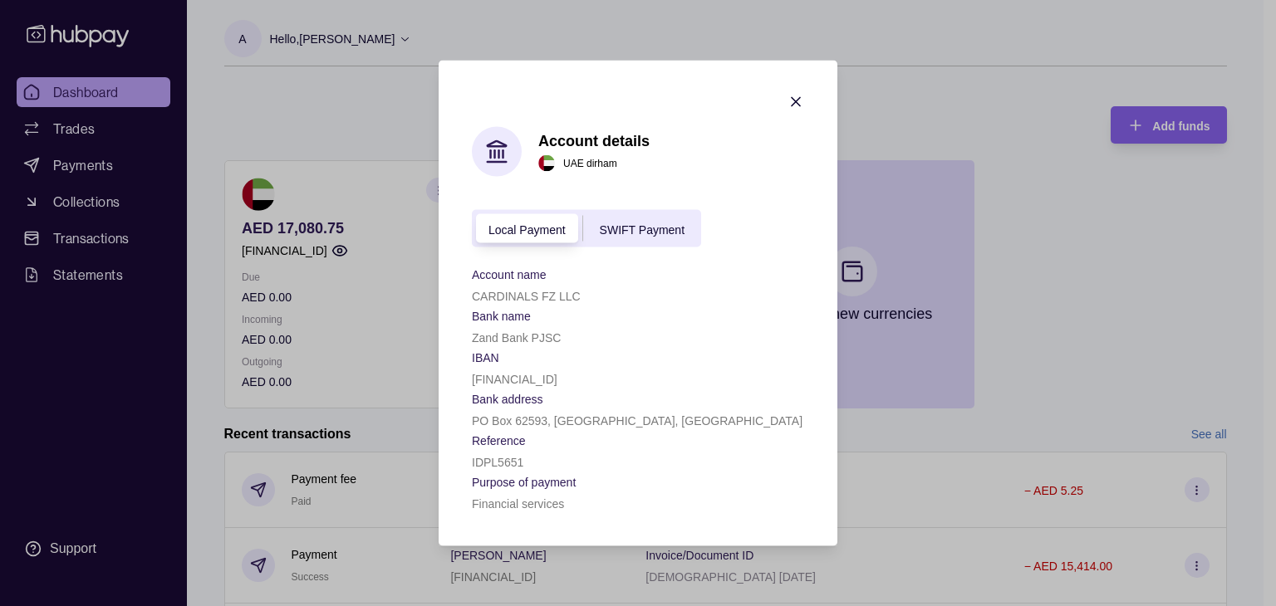
click at [628, 210] on div "Local Payment SWIFT Payment" at bounding box center [586, 228] width 229 height 37
click at [623, 223] on span "SWIFT Payment" at bounding box center [642, 229] width 85 height 13
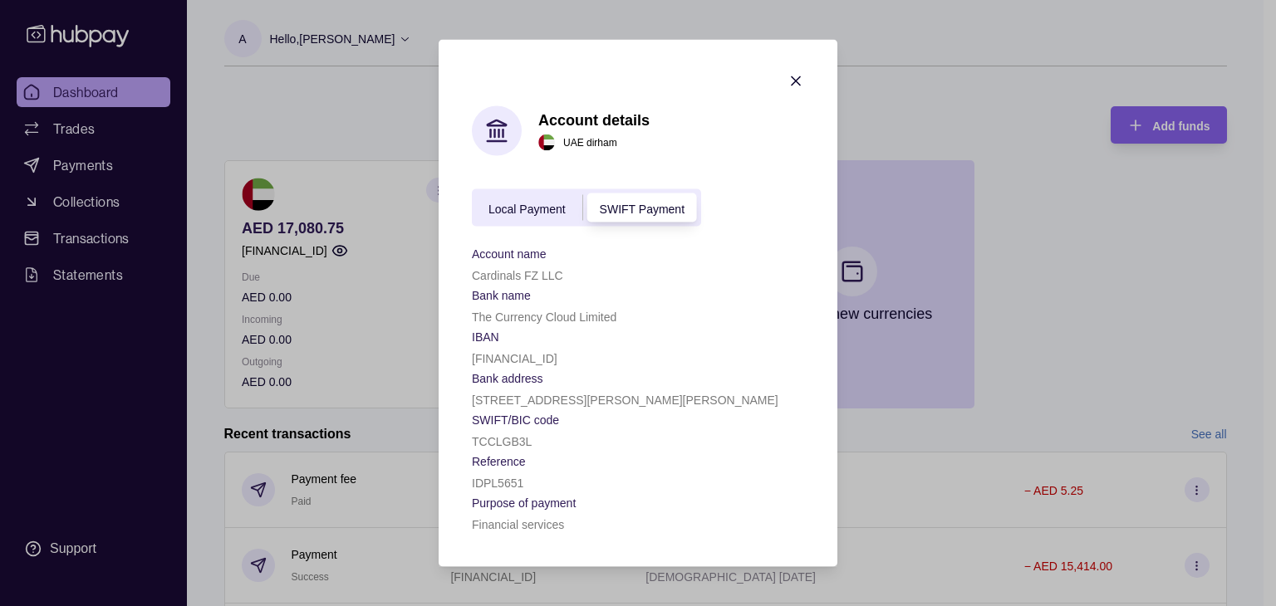
click at [546, 221] on div "Local Payment SWIFT Payment" at bounding box center [586, 207] width 229 height 37
click at [543, 210] on span "Local Payment" at bounding box center [526, 208] width 77 height 13
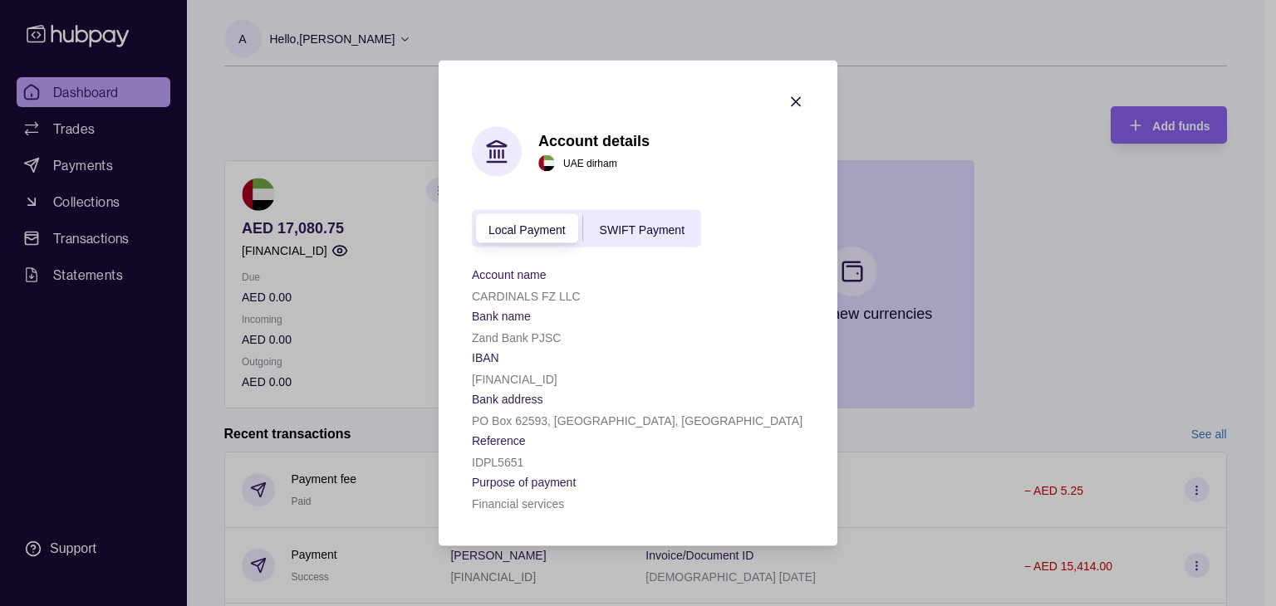
click at [632, 225] on span "SWIFT Payment" at bounding box center [642, 229] width 85 height 13
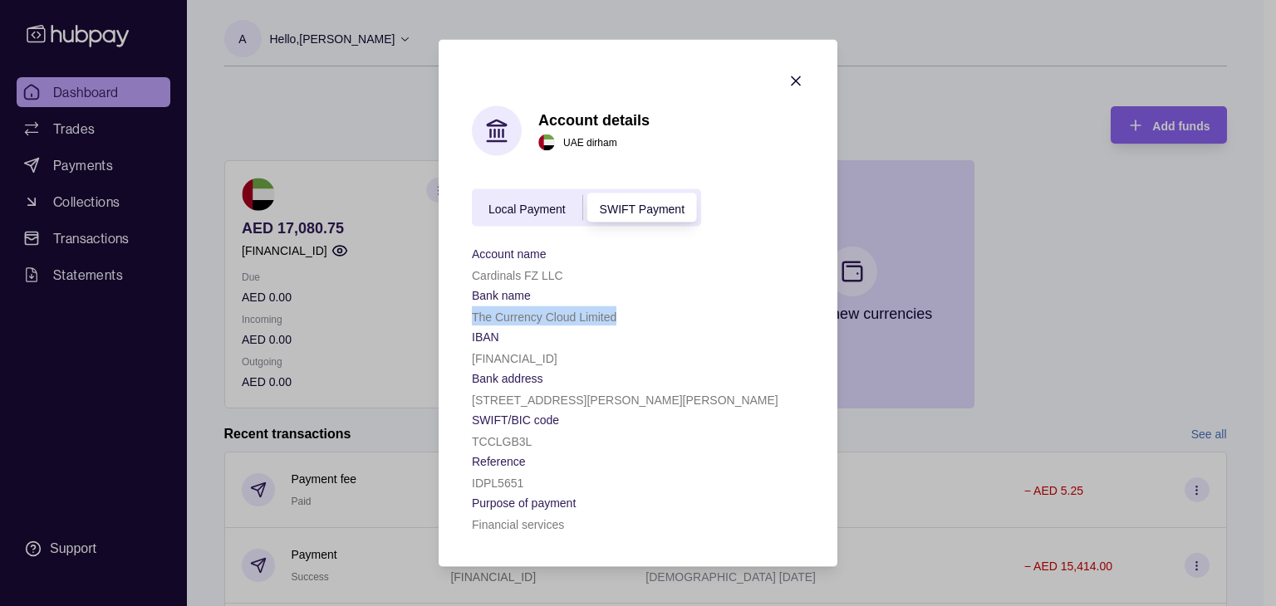
drag, startPoint x: 615, startPoint y: 317, endPoint x: 453, endPoint y: 320, distance: 162.0
click at [453, 320] on section "Account details [GEOGRAPHIC_DATA] dirham Local Payment SWIFT Payment Account na…" at bounding box center [638, 303] width 399 height 527
click at [525, 194] on div "Local Payment SWIFT Payment" at bounding box center [586, 207] width 229 height 37
drag, startPoint x: 545, startPoint y: 207, endPoint x: 550, endPoint y: 217, distance: 11.1
click at [549, 217] on div "Local Payment SWIFT Payment" at bounding box center [586, 207] width 229 height 37
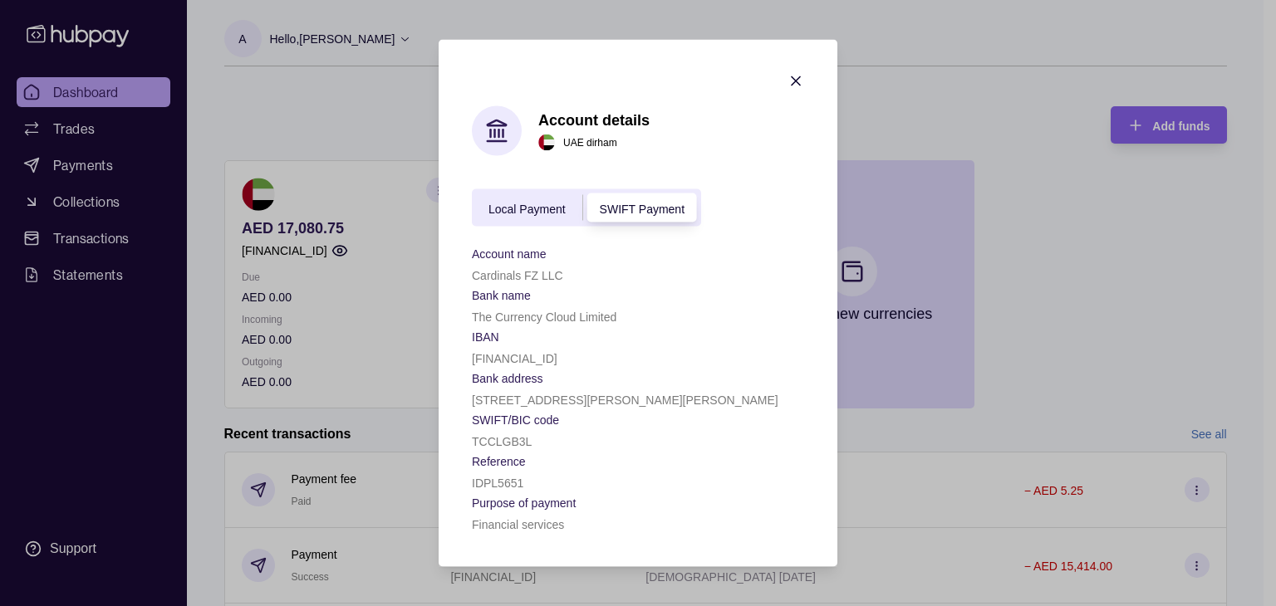
click at [537, 198] on div "Local Payment" at bounding box center [527, 208] width 110 height 20
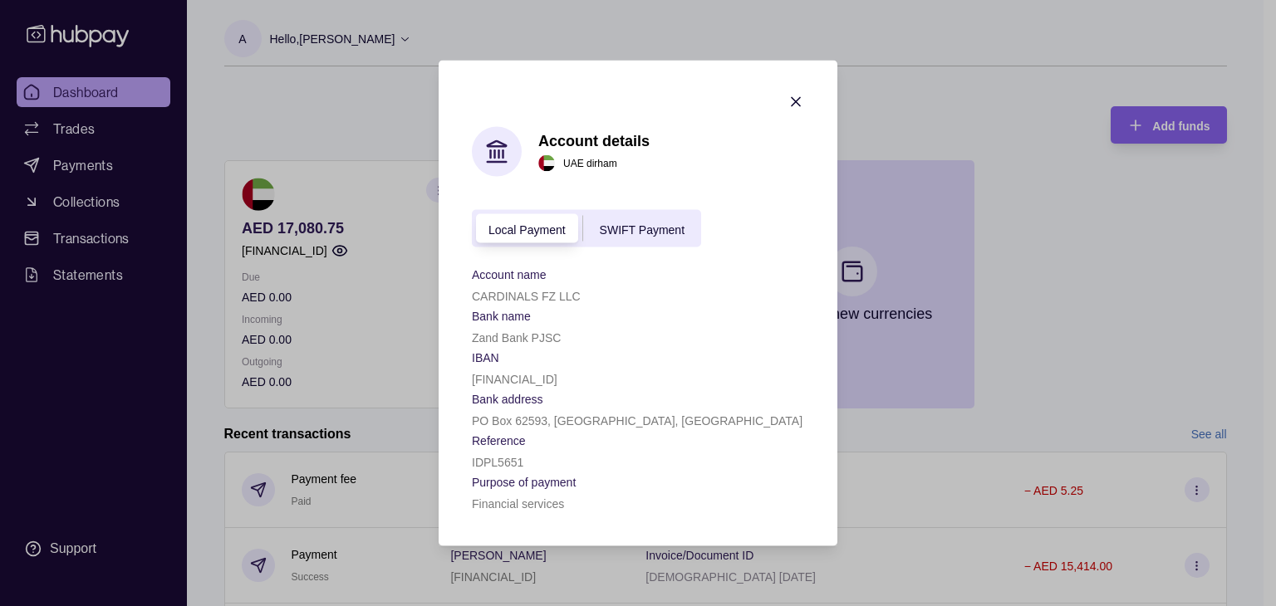
click at [668, 227] on span "SWIFT Payment" at bounding box center [642, 229] width 85 height 13
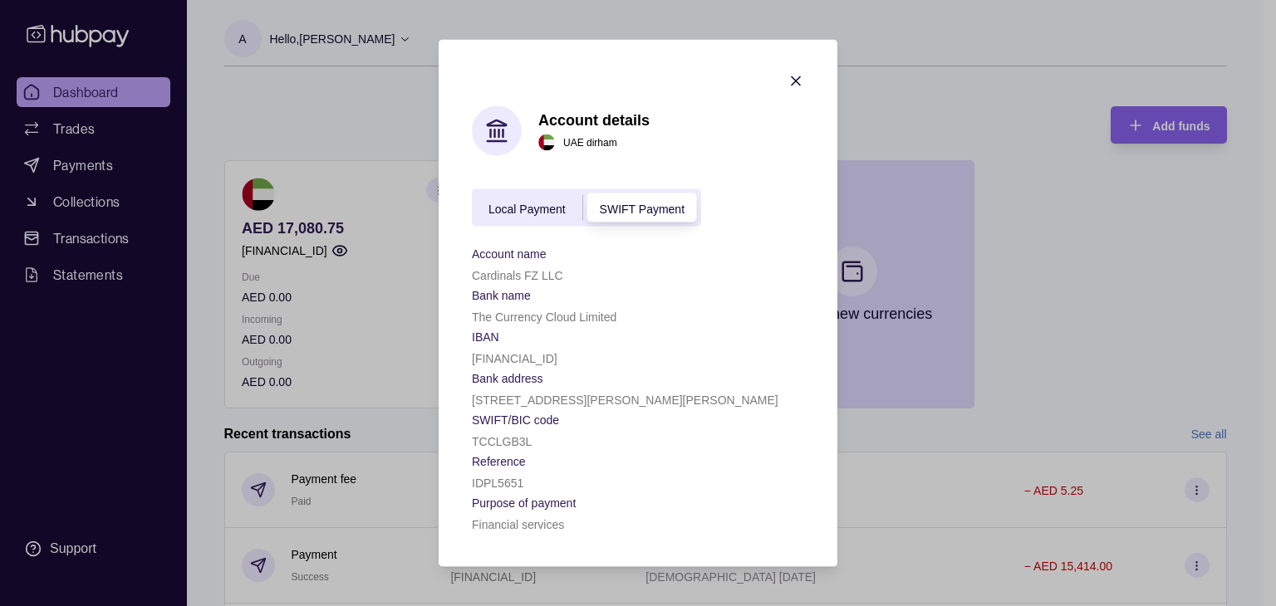
click at [537, 198] on div "Local Payment" at bounding box center [527, 208] width 110 height 20
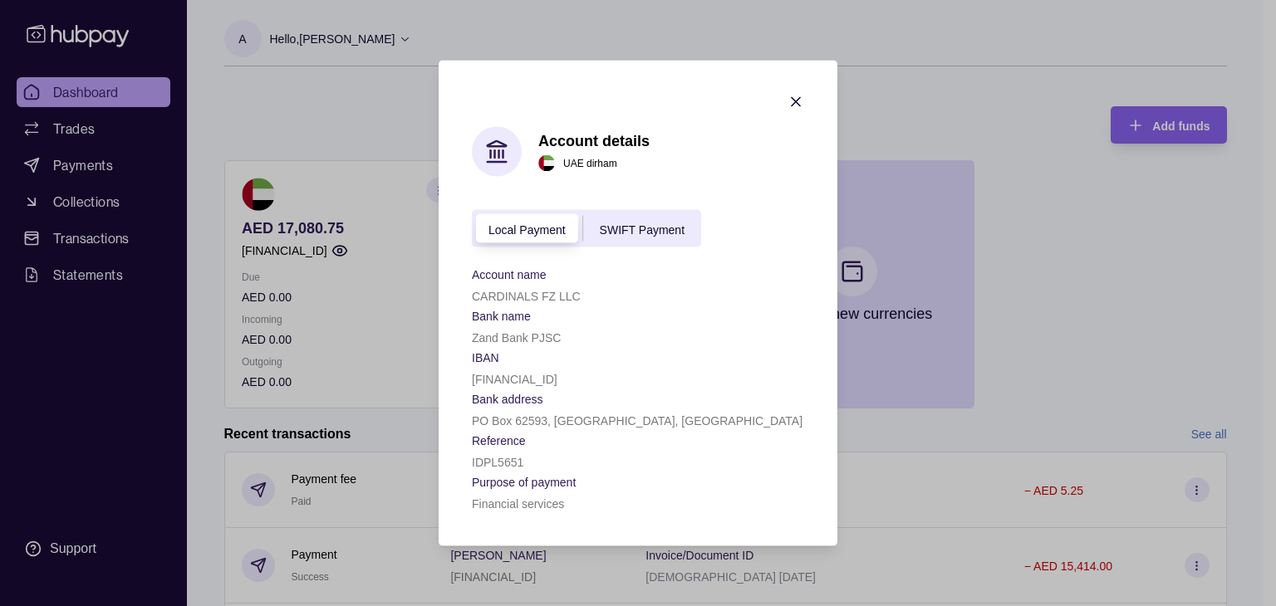
click at [631, 223] on span "SWIFT Payment" at bounding box center [642, 229] width 85 height 13
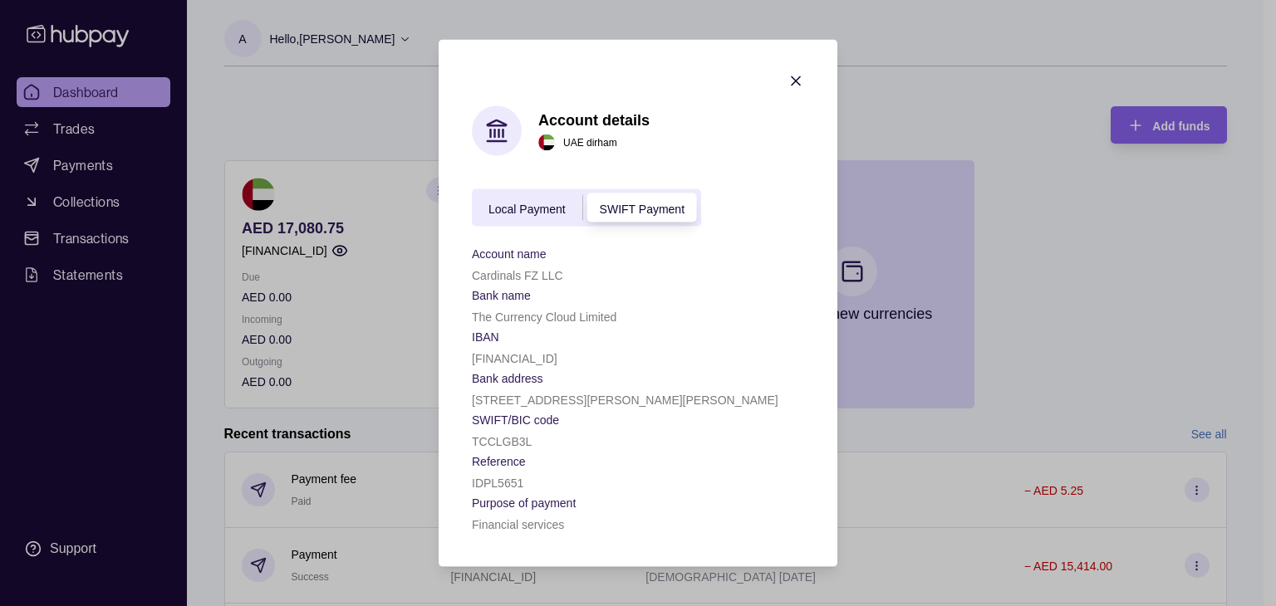
click at [797, 74] on icon "button" at bounding box center [795, 81] width 17 height 17
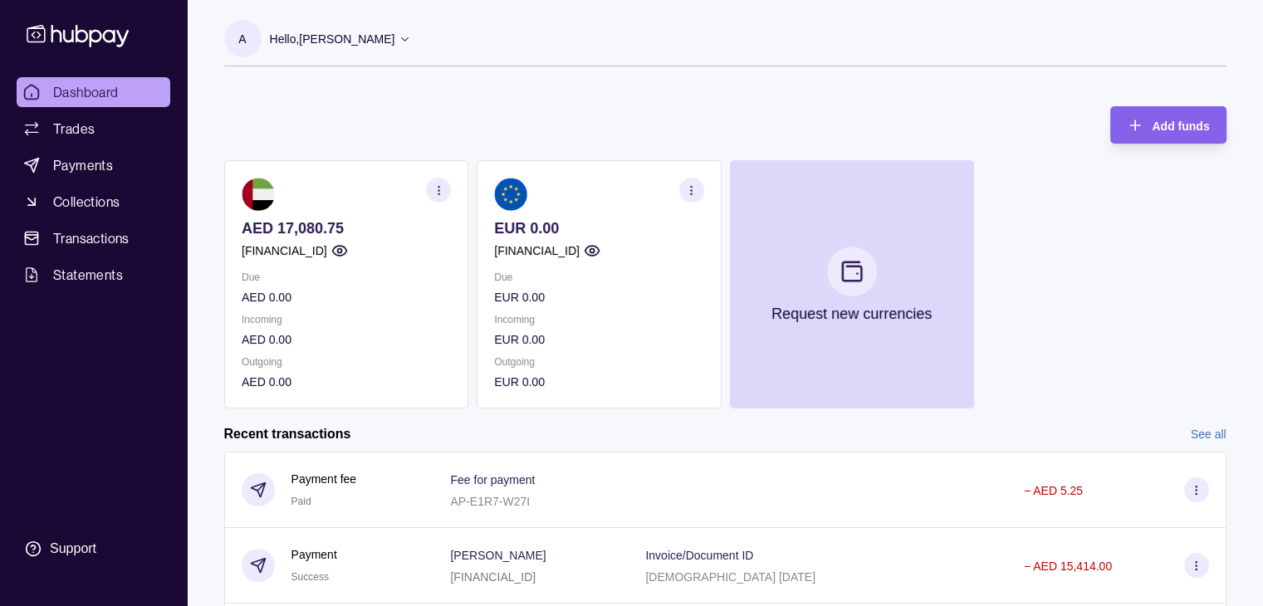
click at [691, 189] on circle "button" at bounding box center [690, 189] width 1 height 1
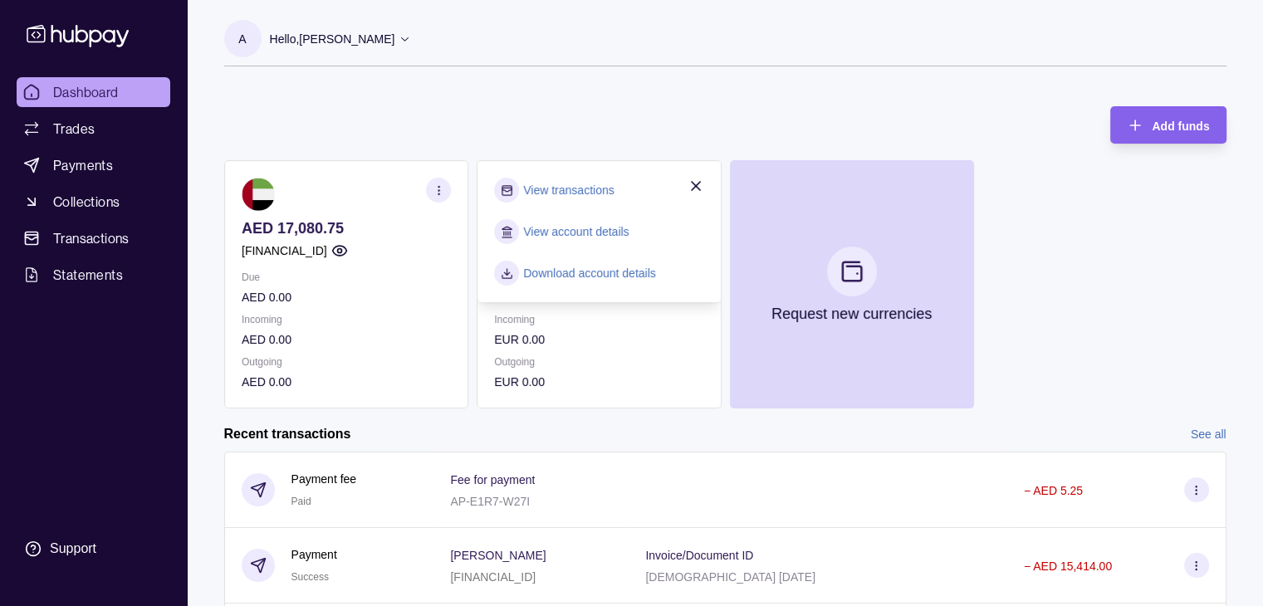
click at [638, 237] on section "View account details" at bounding box center [598, 231] width 209 height 25
click at [604, 233] on link "View account details" at bounding box center [575, 232] width 105 height 18
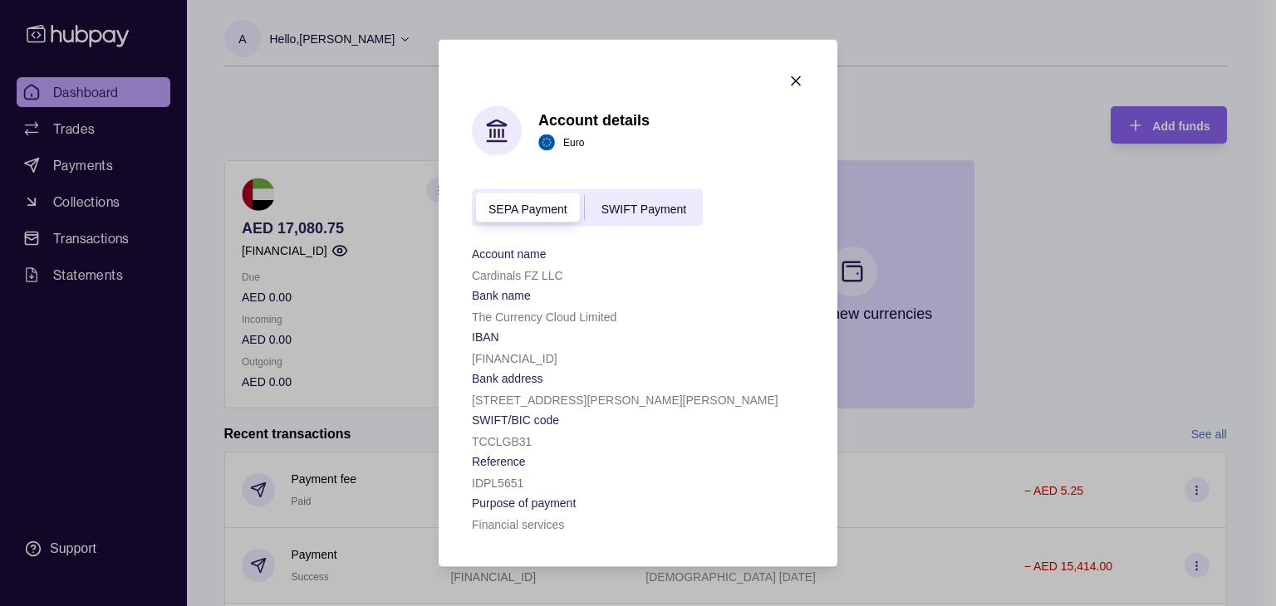
click at [641, 208] on span "SWIFT Payment" at bounding box center [643, 208] width 85 height 13
click at [528, 209] on span "SEPA Payment" at bounding box center [527, 208] width 79 height 13
click at [639, 213] on div "SWIFT Payment" at bounding box center [644, 208] width 118 height 20
click at [537, 207] on span "SEPA Payment" at bounding box center [527, 208] width 79 height 13
click at [629, 204] on span "SWIFT Payment" at bounding box center [643, 208] width 85 height 13
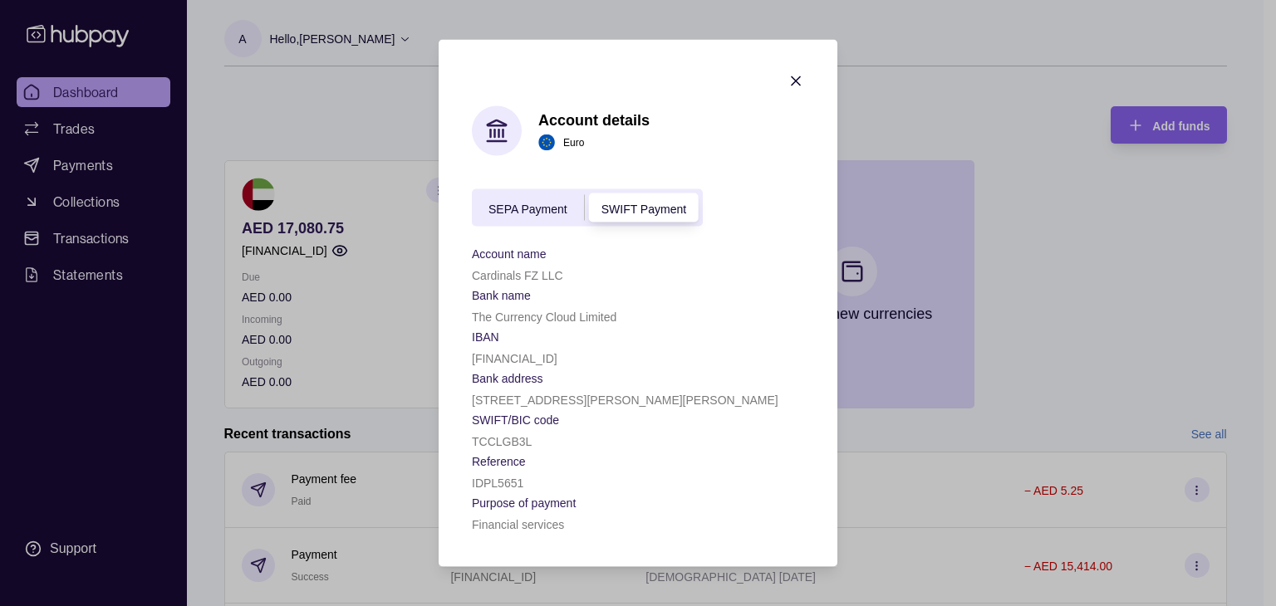
click at [552, 204] on span "SEPA Payment" at bounding box center [527, 208] width 79 height 13
click at [795, 83] on icon "button" at bounding box center [795, 81] width 17 height 17
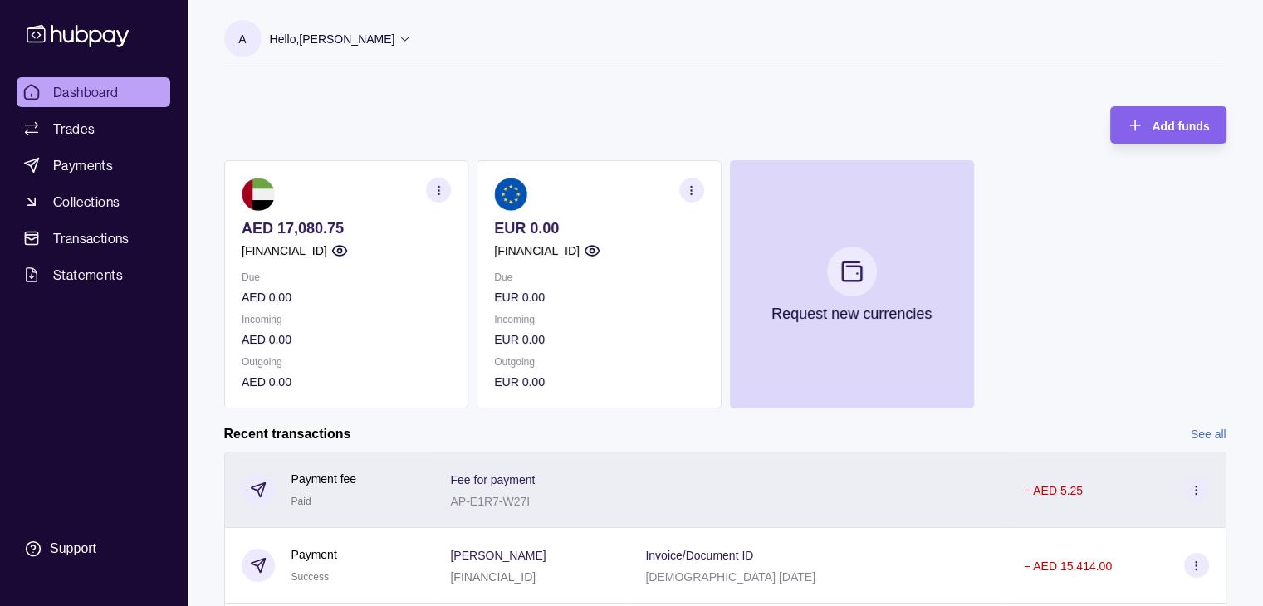
scroll to position [204, 0]
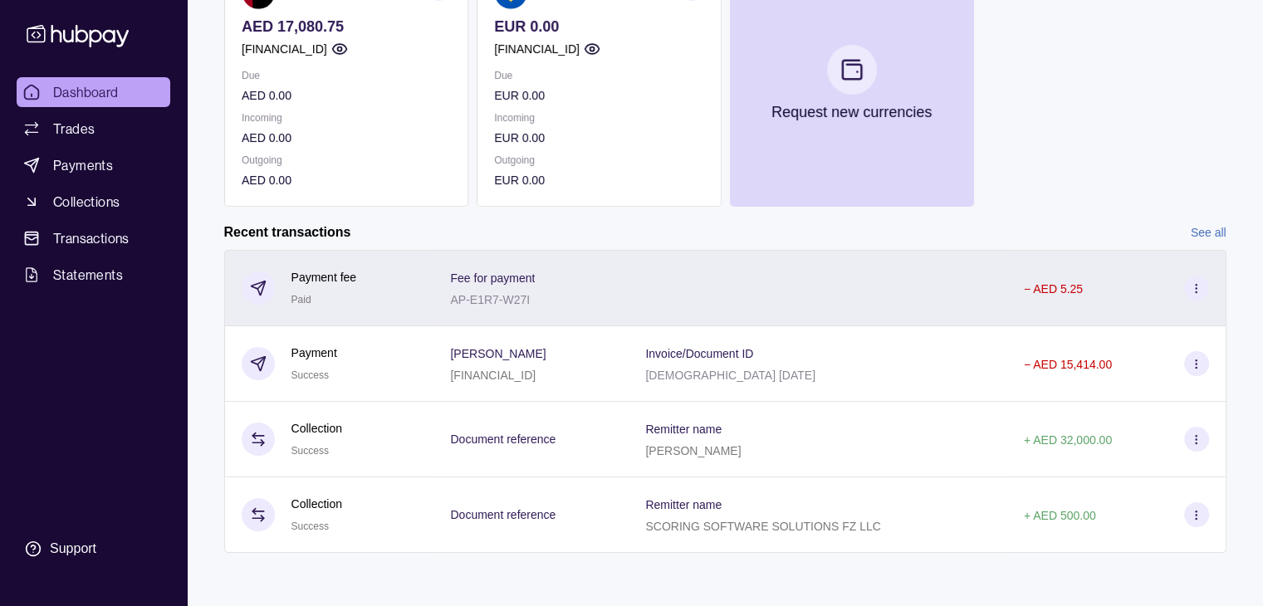
click at [453, 293] on p "AP-E1R7-W27I" at bounding box center [490, 299] width 80 height 13
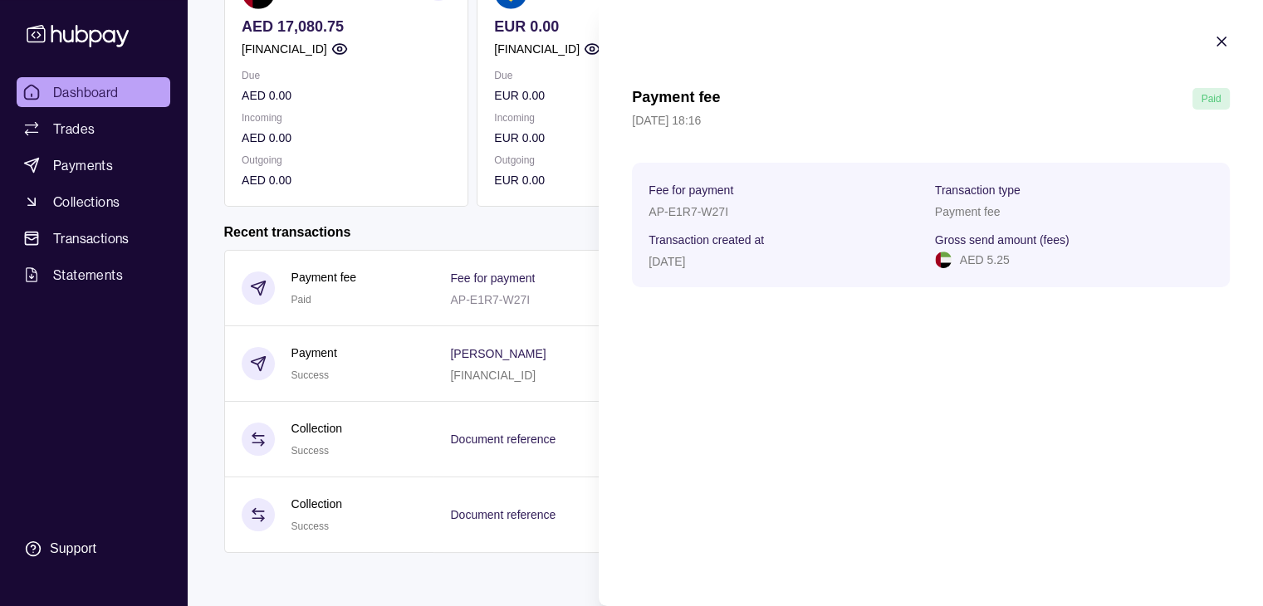
click at [1220, 45] on icon "button" at bounding box center [1222, 41] width 17 height 17
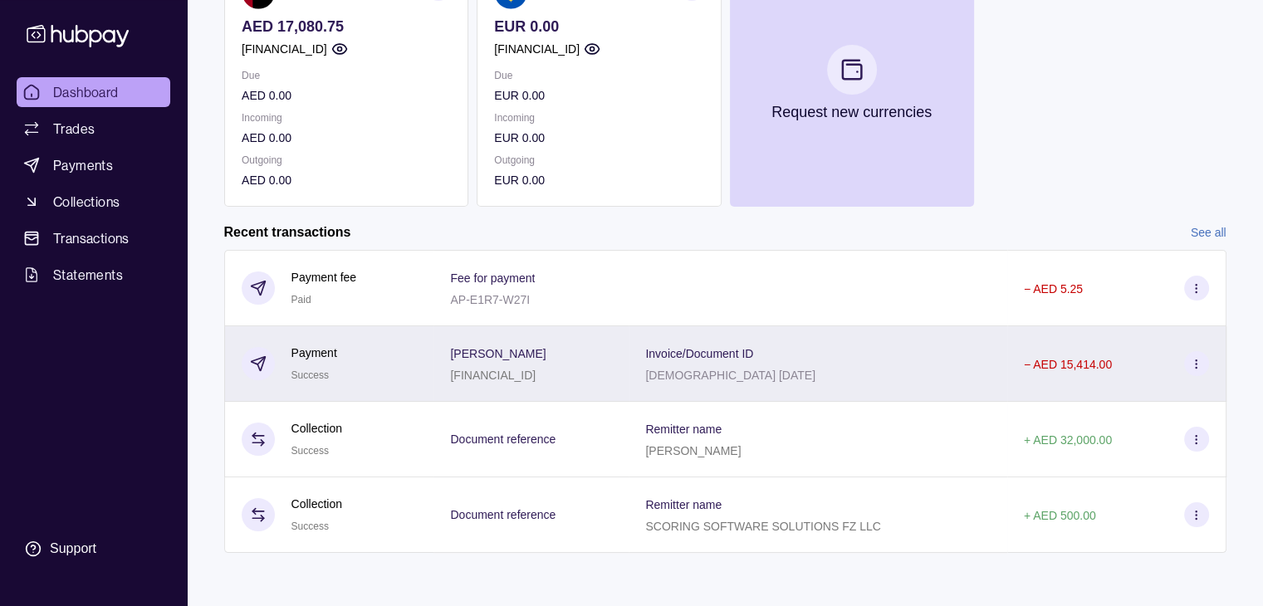
click at [1196, 367] on circle at bounding box center [1196, 367] width 1 height 1
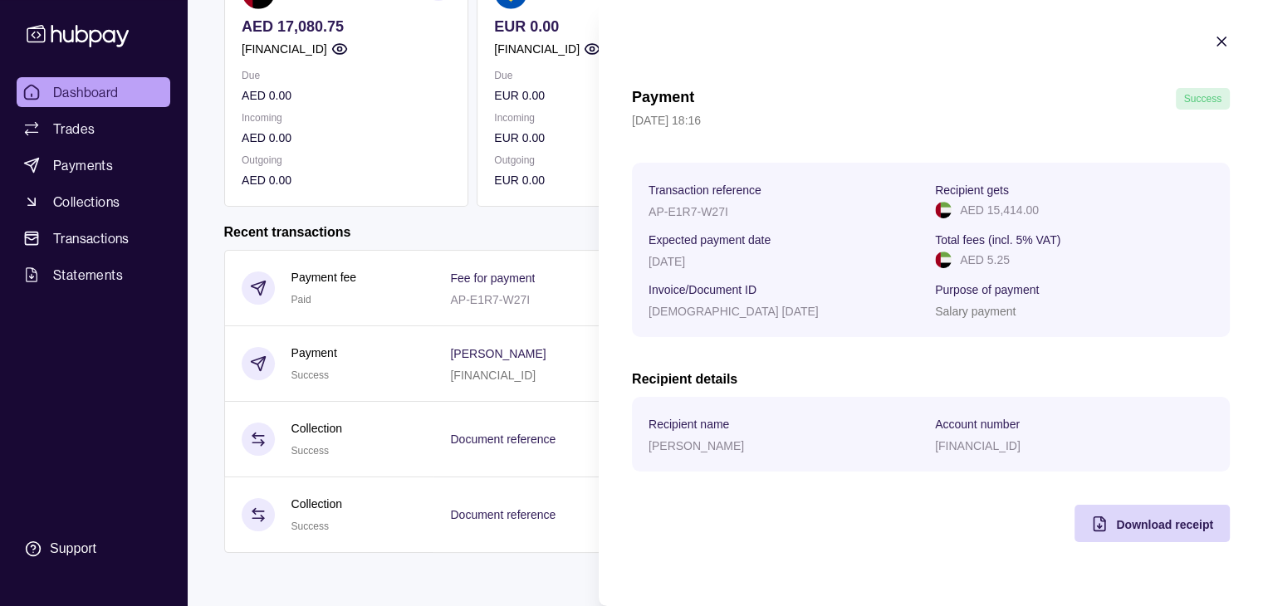
scroll to position [0, 0]
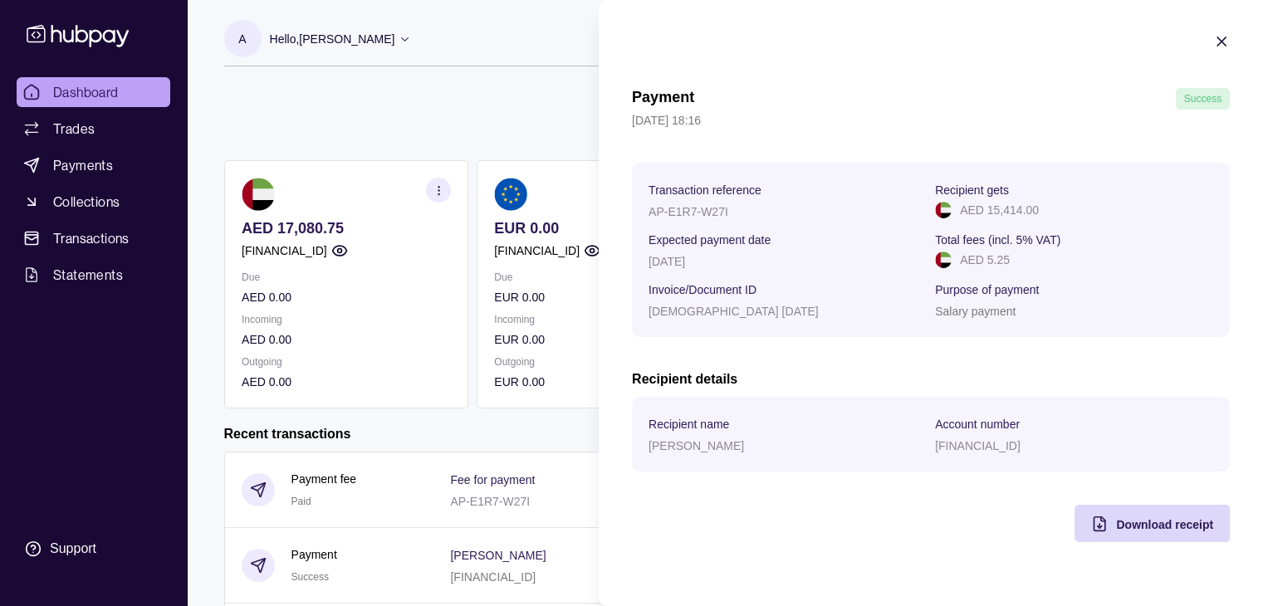
click at [1212, 45] on section "Payment Success [DATE] 18:16 Transaction reference AP-E1R7-W27I Recipient gets …" at bounding box center [931, 288] width 665 height 576
click at [1233, 40] on section "Payment Success [DATE] 18:16 Transaction reference AP-E1R7-W27I Recipient gets …" at bounding box center [931, 288] width 665 height 576
click at [1226, 45] on icon "button" at bounding box center [1222, 41] width 17 height 17
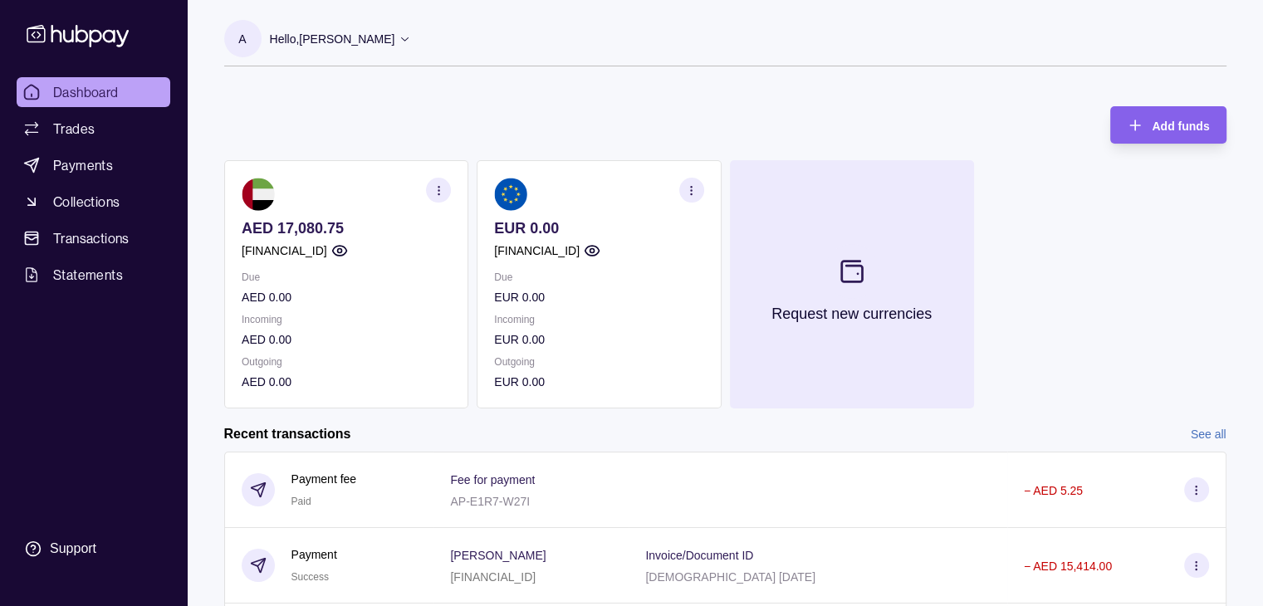
scroll to position [204, 0]
